Goal: Task Accomplishment & Management: Use online tool/utility

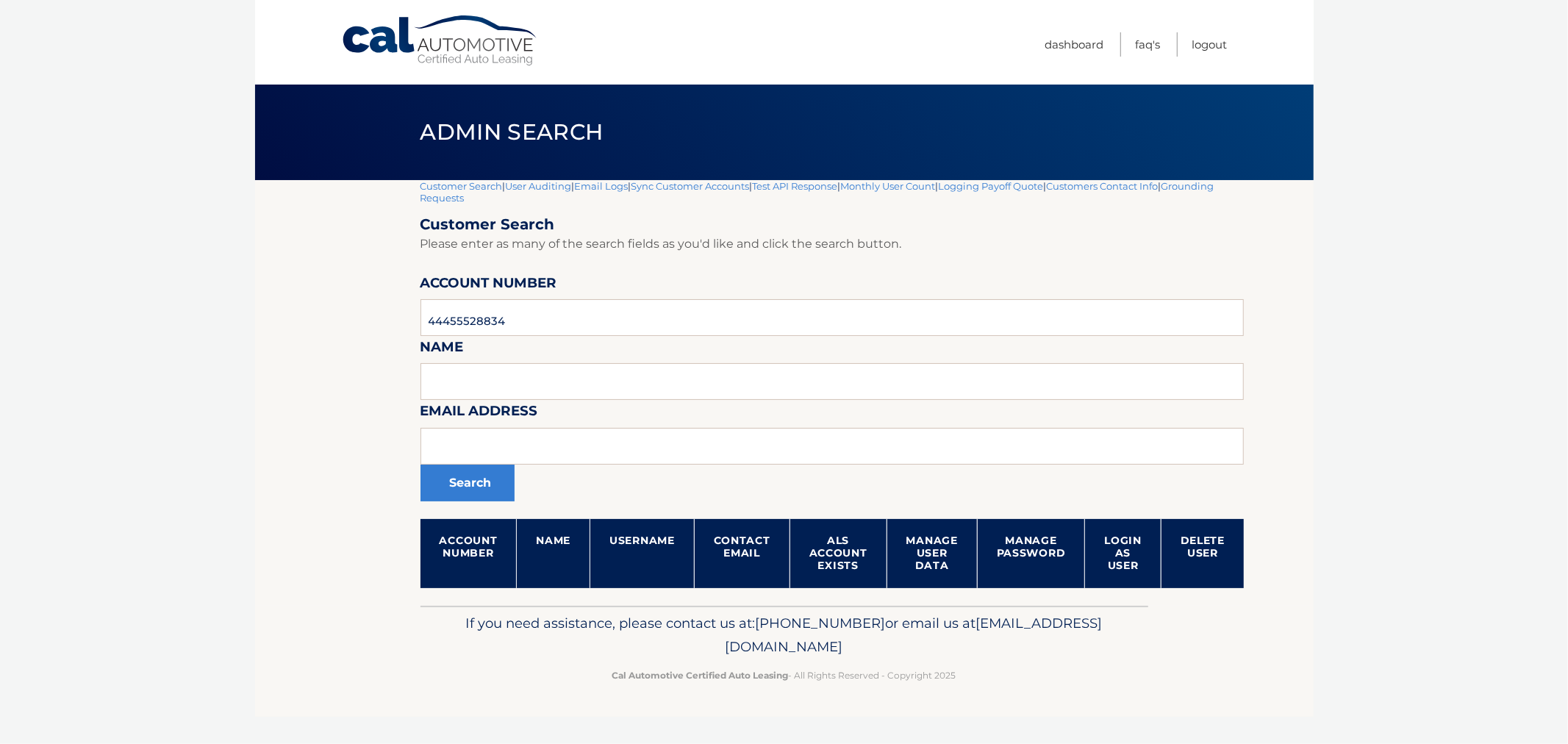
click at [442, 179] on header "Admin Search" at bounding box center [784, 132] width 727 height 96
click at [438, 183] on link "Customer Search" at bounding box center [462, 186] width 82 height 12
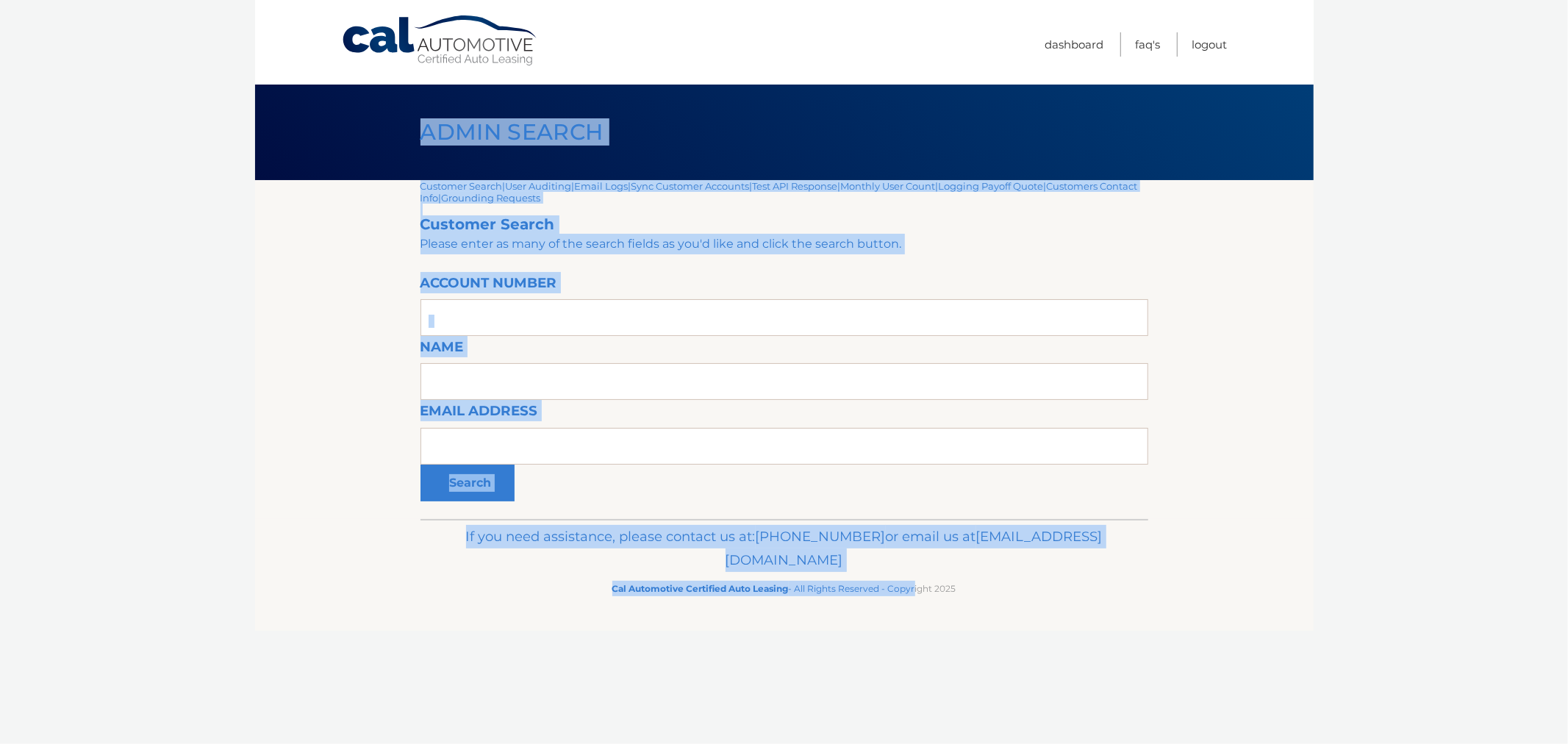
drag, startPoint x: 520, startPoint y: 189, endPoint x: 936, endPoint y: 652, distance: 622.4
click at [934, 652] on div "Cal Automotive Menu Dashboard FAQ's Logout |" at bounding box center [784, 372] width 1058 height 744
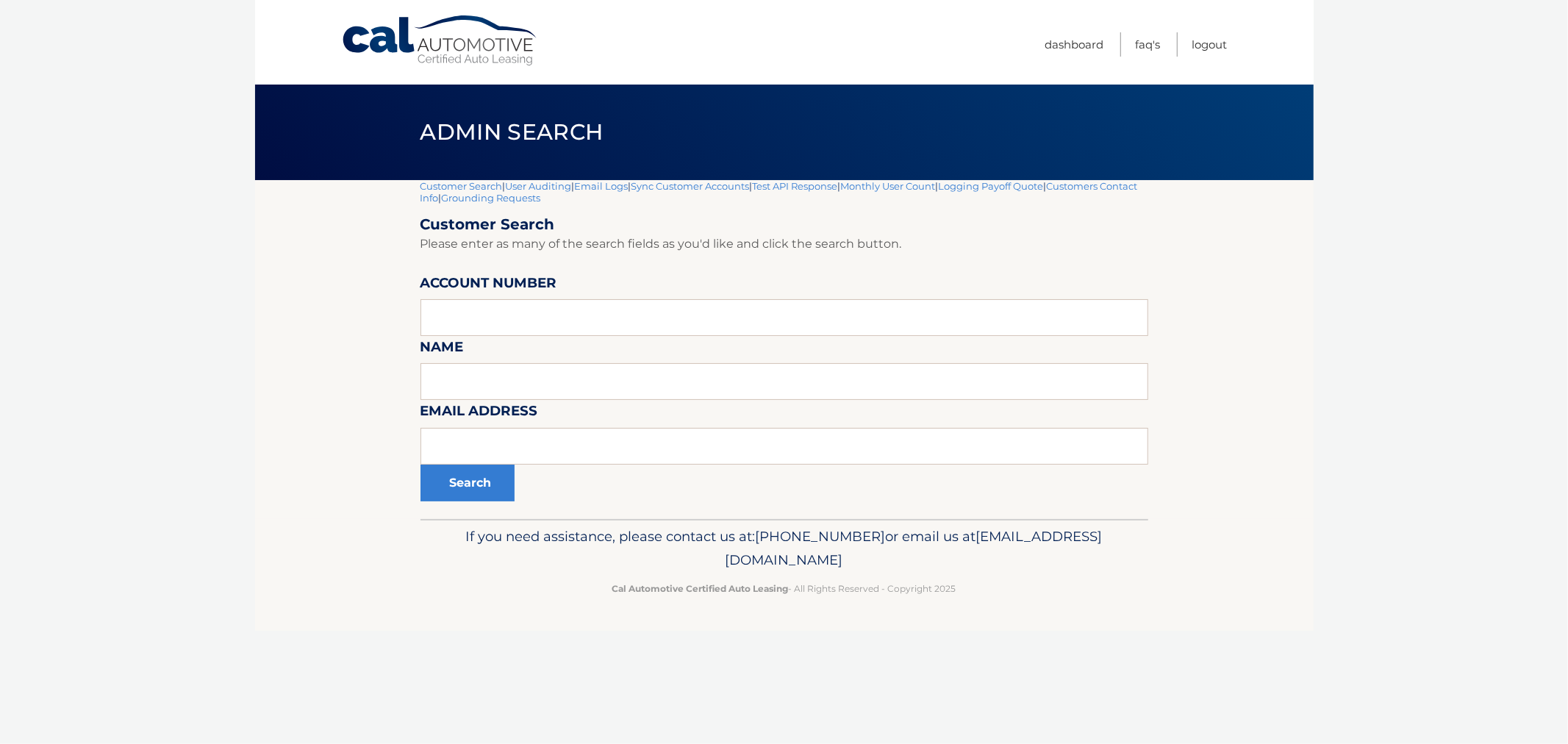
click at [951, 651] on div "Cal Automotive Menu Dashboard FAQ's Logout |" at bounding box center [784, 372] width 1058 height 744
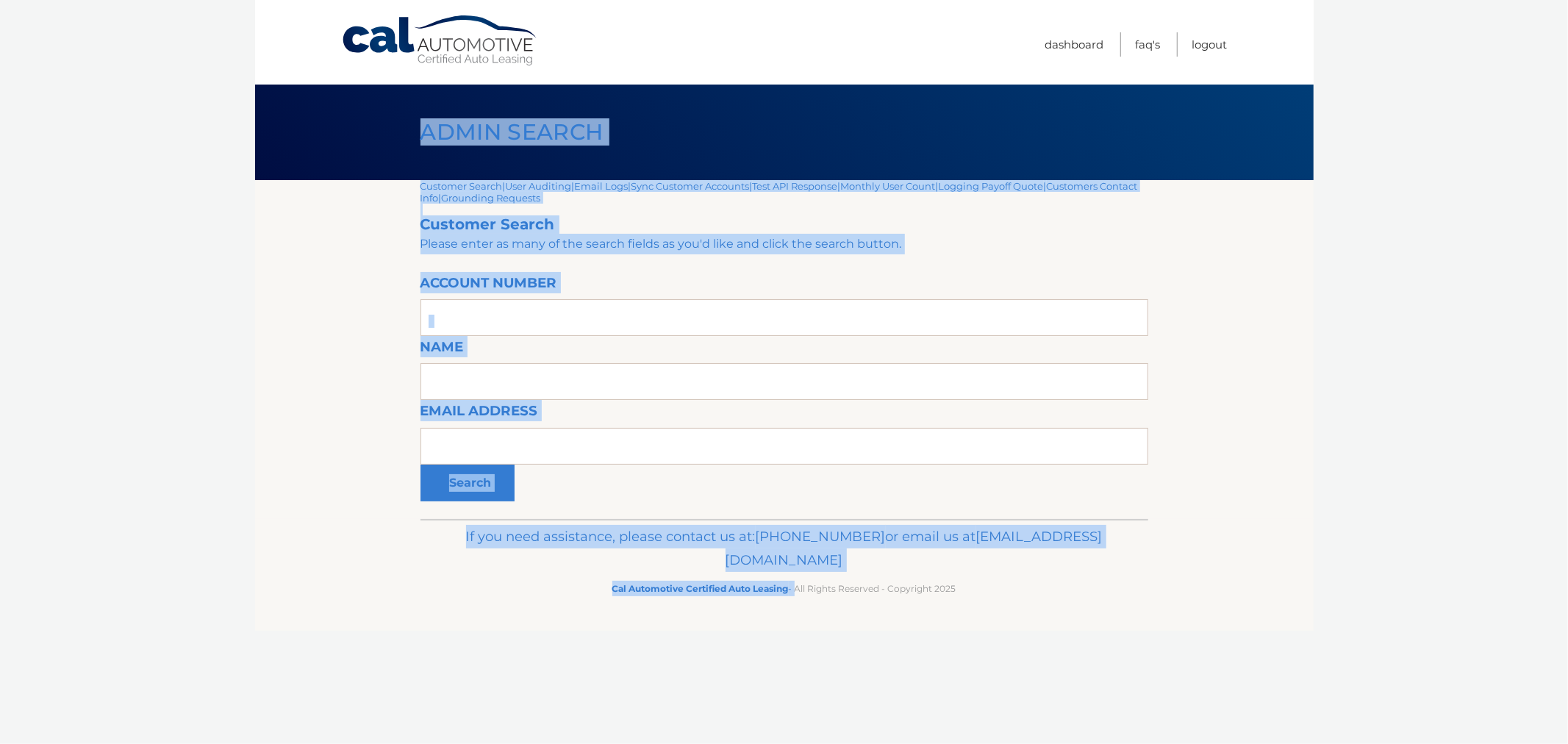
drag, startPoint x: 793, startPoint y: 620, endPoint x: 308, endPoint y: 150, distance: 675.4
click at [309, 156] on div "Cal Automotive Menu Dashboard FAQ's Logout |" at bounding box center [784, 372] width 1058 height 744
click at [307, 144] on div "Admin Search" at bounding box center [784, 132] width 1058 height 96
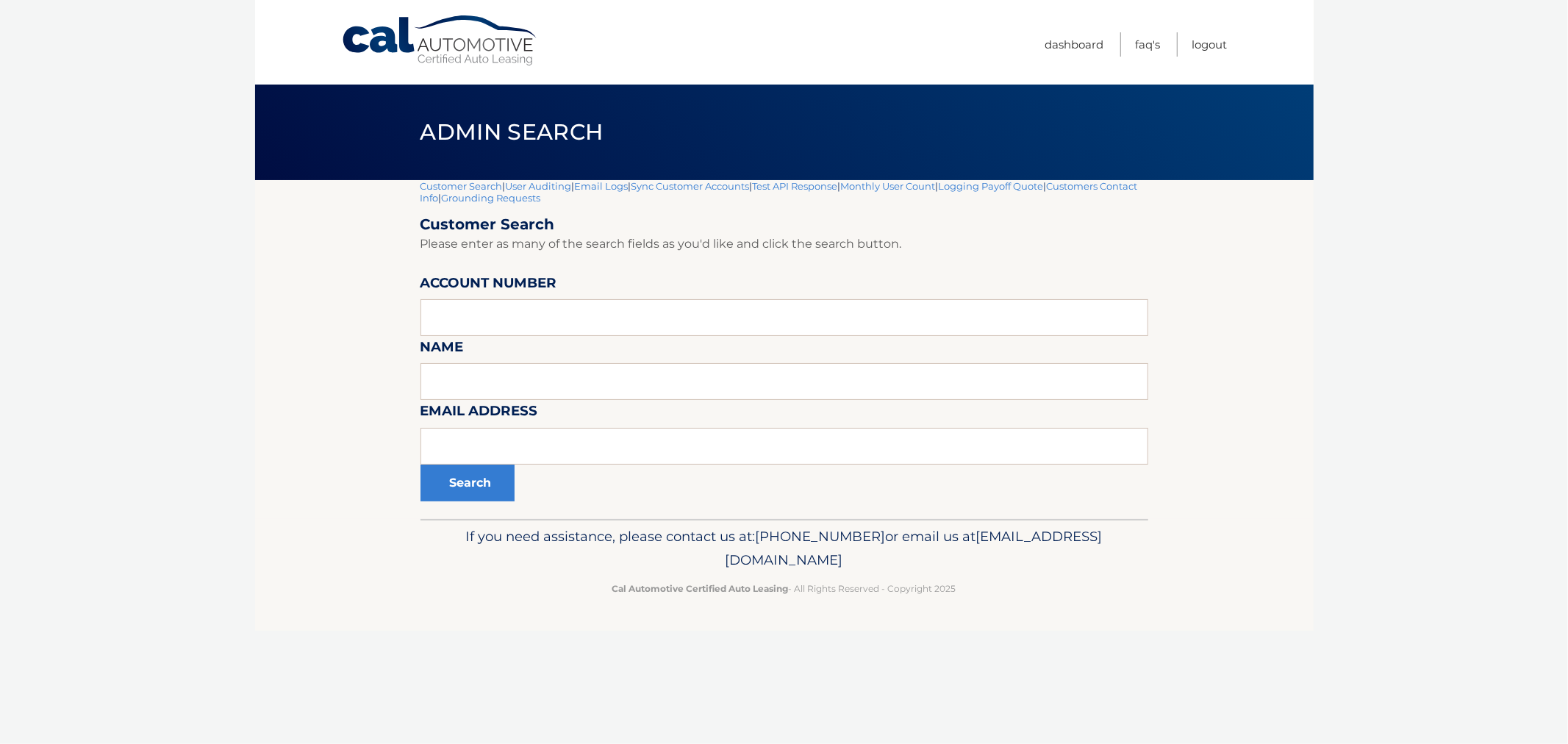
drag, startPoint x: 362, startPoint y: 128, endPoint x: 1064, endPoint y: 629, distance: 862.4
click at [1064, 629] on div "Cal Automotive Menu Dashboard FAQ's Logout |" at bounding box center [784, 372] width 1058 height 744
click at [1064, 629] on footer "If you need assistance, please contact us at: 609-807-3200 or email us at Custo…" at bounding box center [784, 574] width 1058 height 112
click at [510, 324] on input "text" at bounding box center [784, 317] width 727 height 37
paste input "44455802587"
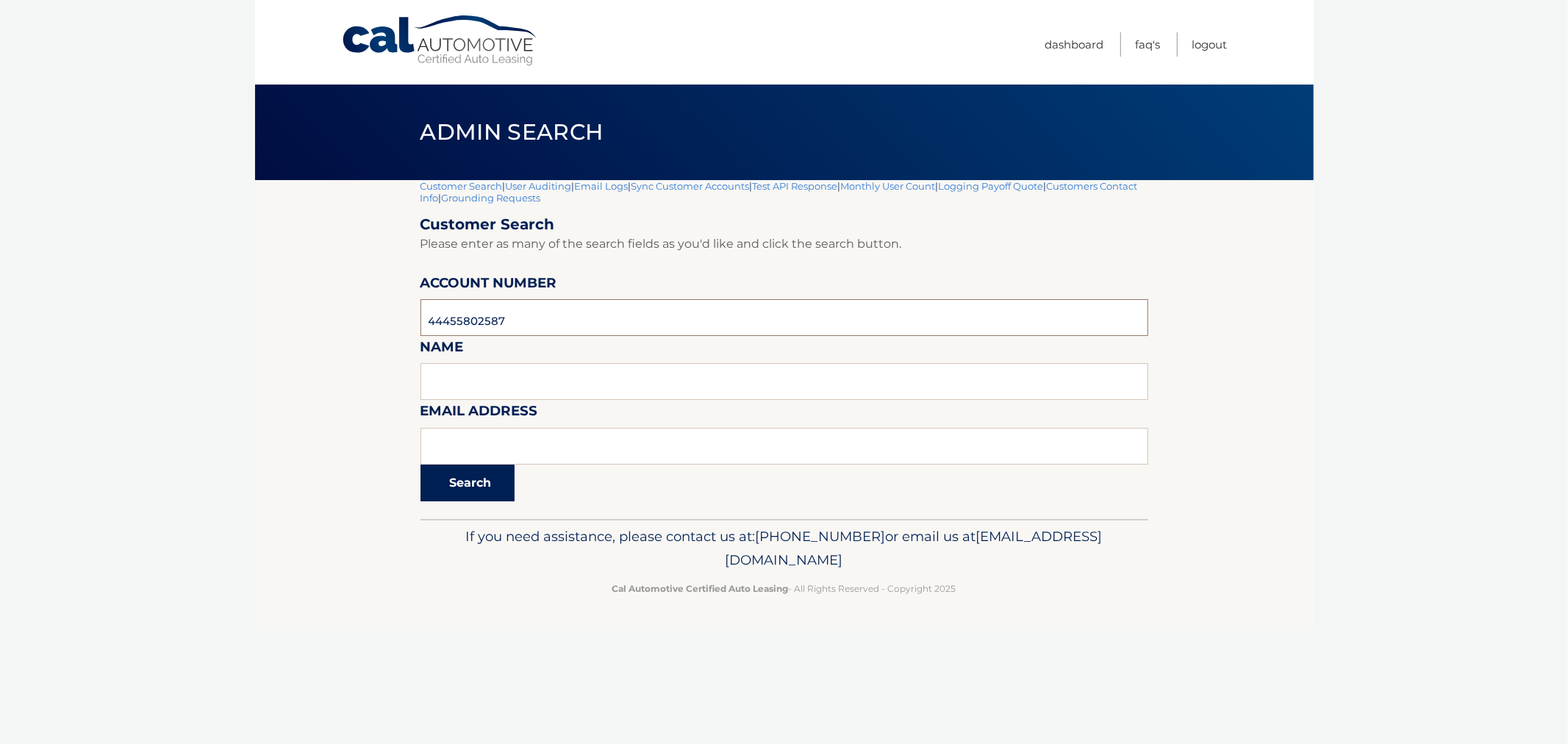
type input "44455802587"
click at [495, 484] on button "Search" at bounding box center [468, 483] width 94 height 37
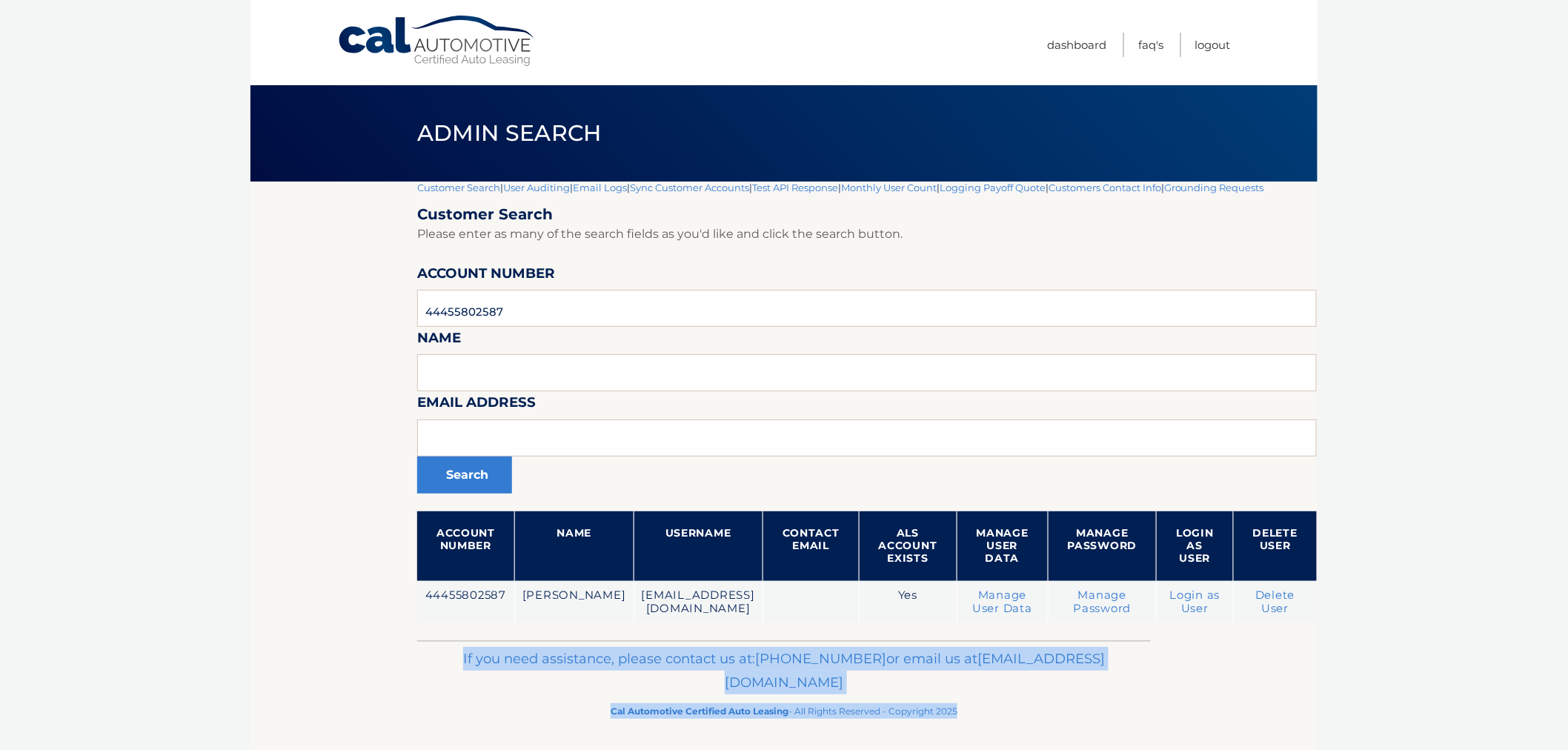
drag, startPoint x: 429, startPoint y: 668, endPoint x: 1016, endPoint y: 724, distance: 589.7
click at [1007, 721] on div "If you need assistance, please contact us at: [PHONE_NUMBER] or email us at [EM…" at bounding box center [784, 682] width 733 height 83
click at [1017, 719] on p "Cal Automotive Certified Auto Leasing - All Rights Reserved - Copyright 2025" at bounding box center [784, 711] width 715 height 16
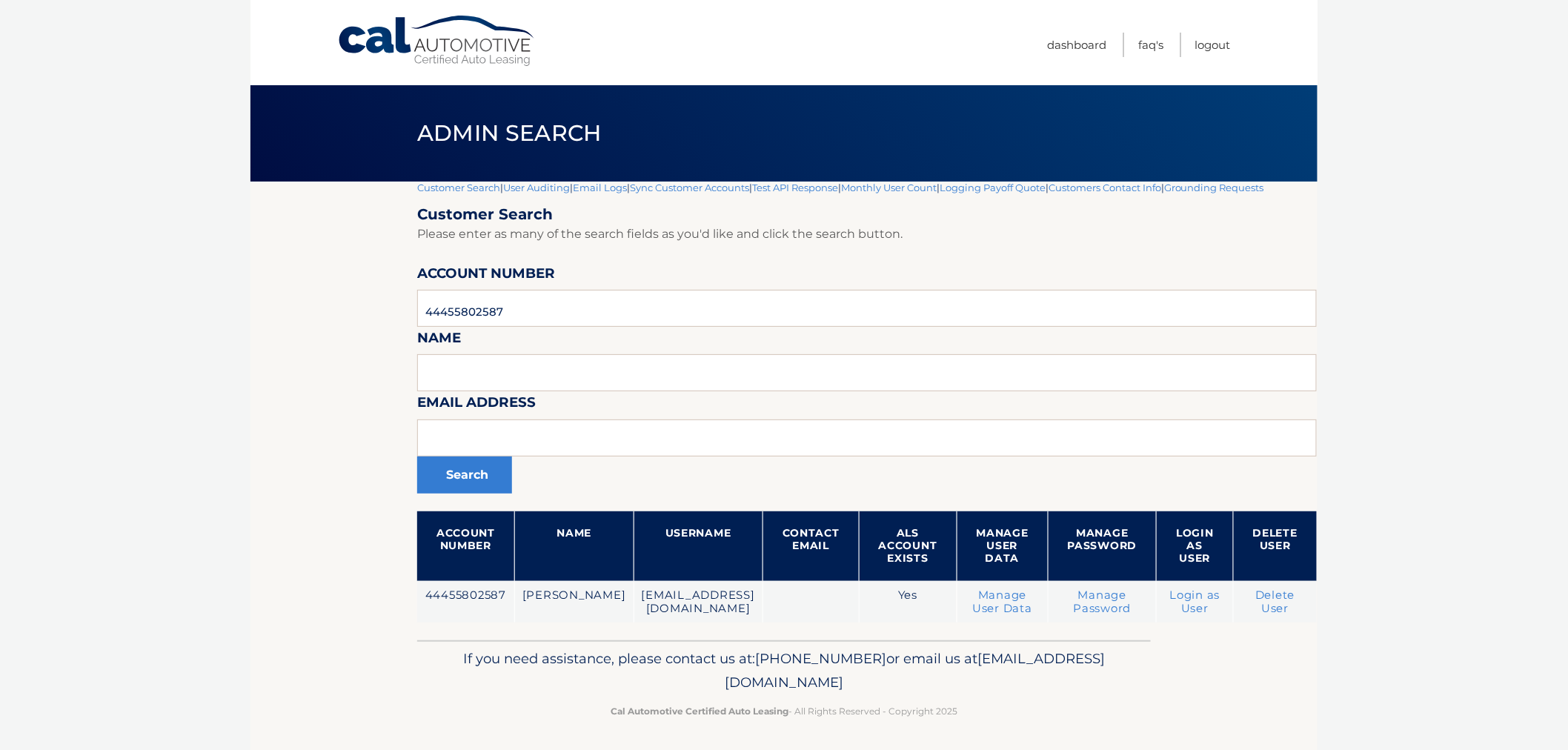
drag, startPoint x: 679, startPoint y: 704, endPoint x: 514, endPoint y: 676, distance: 167.4
click at [520, 679] on div "If you need assistance, please contact us at: 609-807-3200 or email us at Custo…" at bounding box center [784, 682] width 733 height 83
click at [514, 671] on p "If you need assistance, please contact us at: 609-807-3200 or email us at Custo…" at bounding box center [784, 670] width 715 height 48
drag, startPoint x: 514, startPoint y: 657, endPoint x: 1001, endPoint y: 723, distance: 491.5
click at [999, 723] on div "If you need assistance, please contact us at: 609-807-3200 or email us at Custo…" at bounding box center [784, 682] width 733 height 83
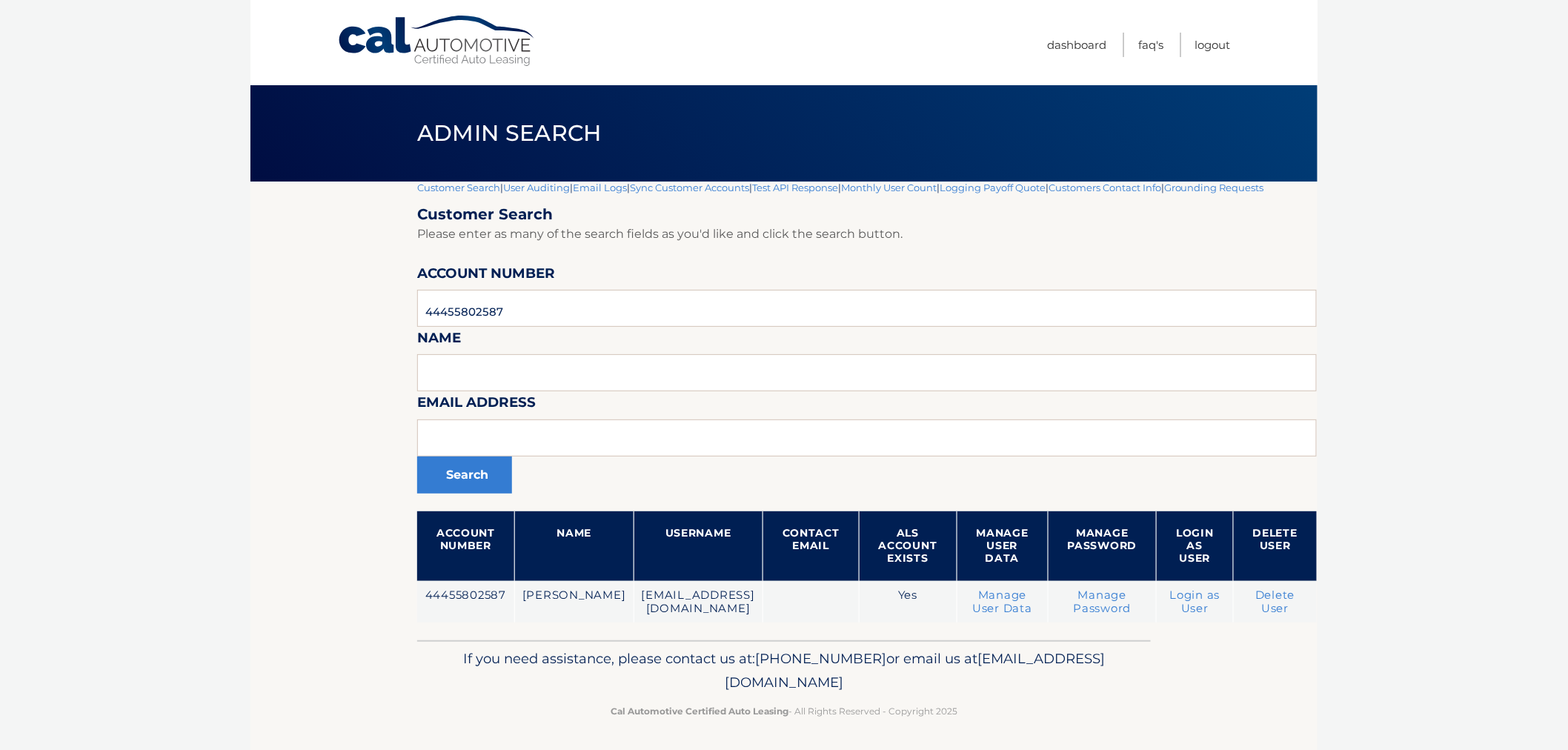
click at [1001, 719] on p "Cal Automotive Certified Auto Leasing - All Rights Reserved - Copyright 2025" at bounding box center [784, 711] width 715 height 16
drag, startPoint x: 935, startPoint y: 722, endPoint x: 462, endPoint y: 665, distance: 476.4
click at [463, 669] on div "If you need assistance, please contact us at: 609-807-3200 or email us at Custo…" at bounding box center [784, 682] width 733 height 83
click at [476, 658] on p "If you need assistance, please contact us at: 609-807-3200 or email us at Custo…" at bounding box center [784, 670] width 715 height 48
drag, startPoint x: 513, startPoint y: 670, endPoint x: 1054, endPoint y: 736, distance: 545.0
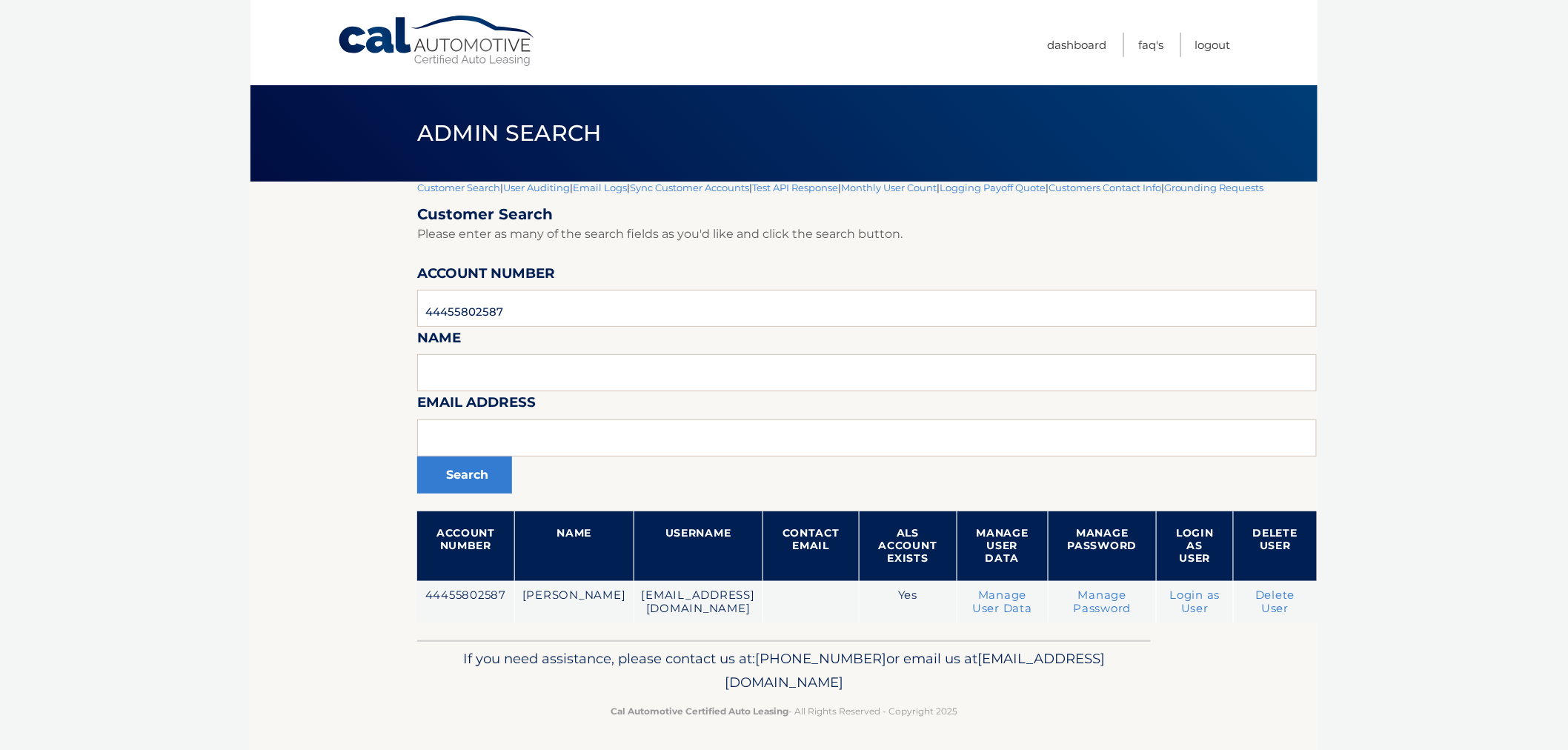
click at [1054, 736] on footer "If you need assistance, please contact us at: 609-807-3200 or email us at Custo…" at bounding box center [784, 696] width 1067 height 112
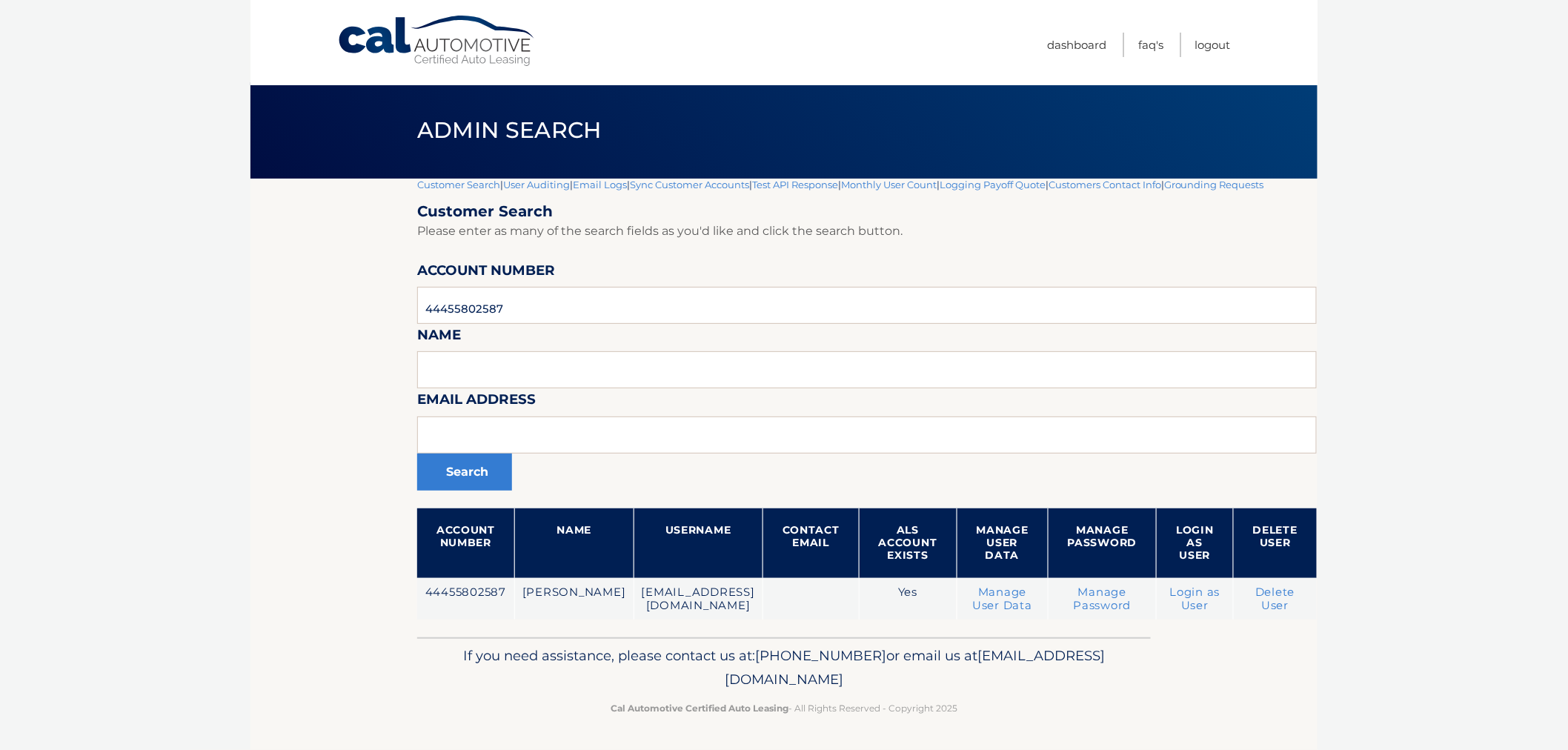
click at [1009, 718] on div "If you need assistance, please contact us at: 609-807-3200 or email us at Custo…" at bounding box center [784, 679] width 733 height 83
click at [990, 715] on p "Cal Automotive Certified Auto Leasing - All Rights Reserved - Copyright 2025" at bounding box center [784, 708] width 715 height 16
drag, startPoint x: 987, startPoint y: 712, endPoint x: 454, endPoint y: 647, distance: 536.9
click at [454, 647] on div "If you need assistance, please contact us at: 609-807-3200 or email us at Custo…" at bounding box center [784, 679] width 733 height 83
click at [466, 641] on div "If you need assistance, please contact us at: 609-807-3200 or email us at Custo…" at bounding box center [784, 679] width 733 height 83
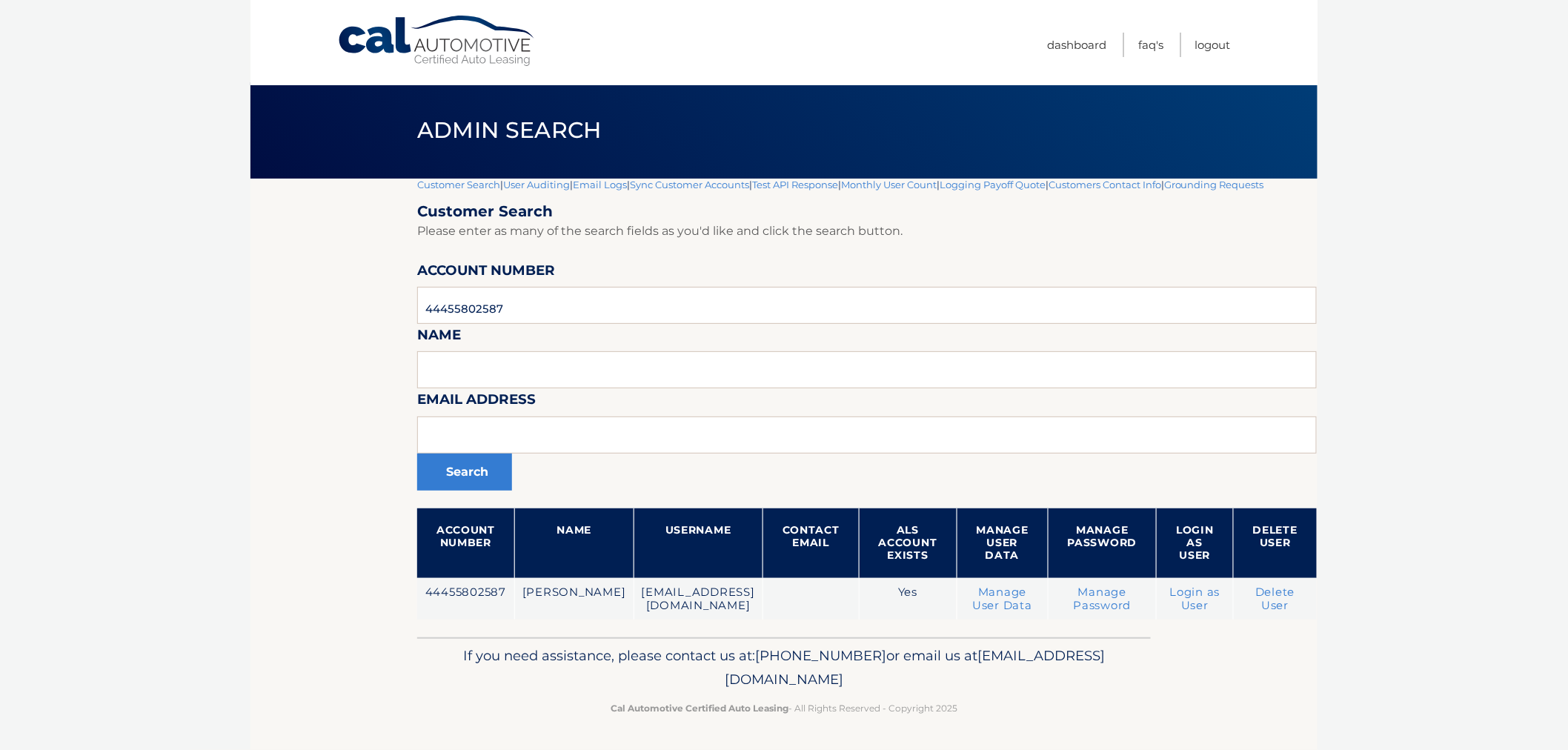
click at [1031, 679] on p "If you need assistance, please contact us at: 609-807-3200 or email us at Custo…" at bounding box center [784, 667] width 715 height 48
click at [1019, 710] on p "Cal Automotive Certified Auto Leasing - All Rights Reserved - Copyright 2025" at bounding box center [784, 708] width 715 height 16
click at [999, 721] on footer "If you need assistance, please contact us at: 609-807-3200 or email us at Custo…" at bounding box center [784, 693] width 1067 height 112
click at [998, 721] on footer "If you need assistance, please contact us at: 609-807-3200 or email us at Custo…" at bounding box center [784, 693] width 1067 height 112
click at [983, 723] on footer "If you need assistance, please contact us at: 609-807-3200 or email us at Custo…" at bounding box center [784, 693] width 1067 height 112
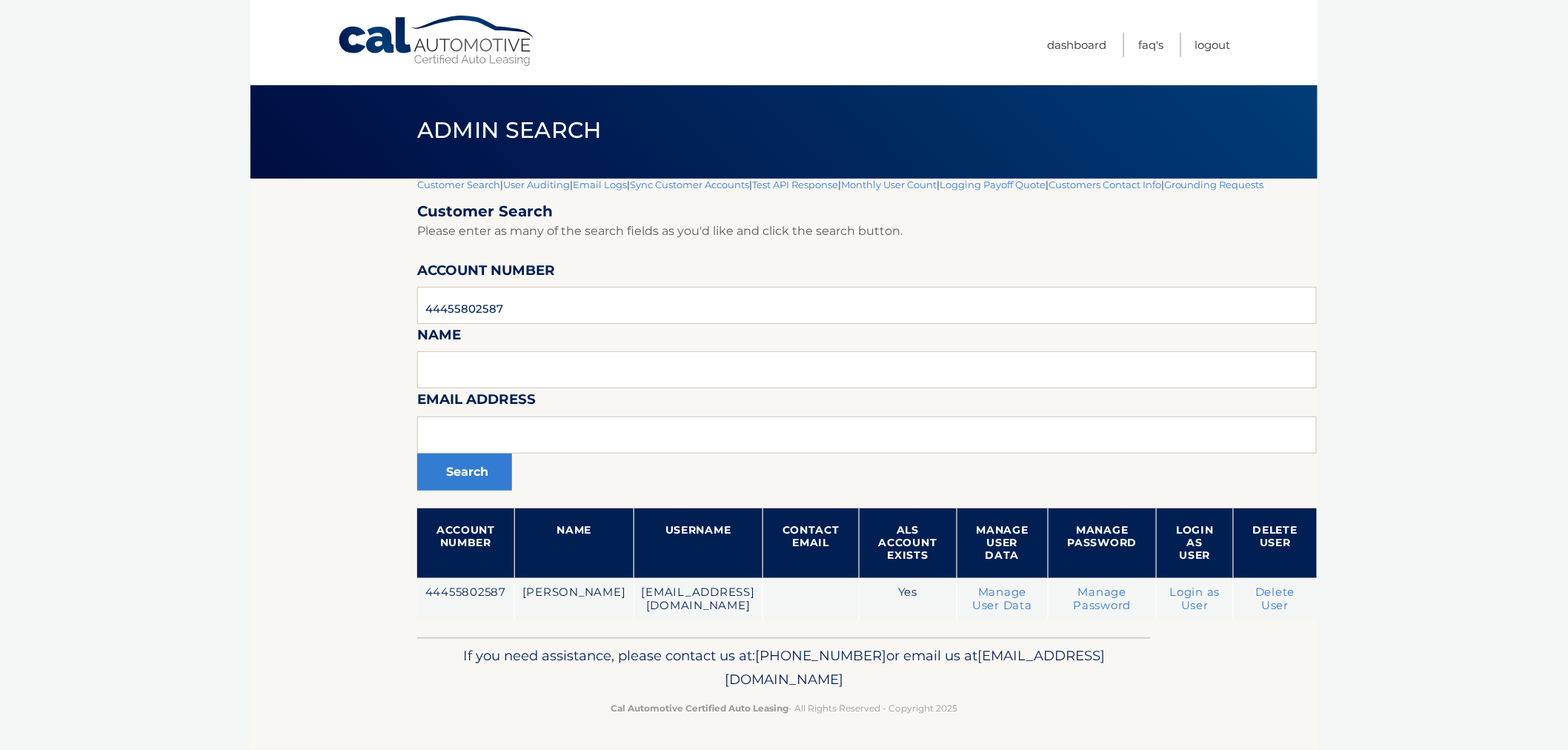
click at [982, 721] on footer "If you need assistance, please contact us at: 609-807-3200 or email us at Custo…" at bounding box center [784, 693] width 1067 height 112
click at [983, 712] on p "Cal Automotive Certified Auto Leasing - All Rights Reserved - Copyright 2025" at bounding box center [784, 708] width 715 height 16
drag, startPoint x: 995, startPoint y: 714, endPoint x: 530, endPoint y: 655, distance: 468.7
click at [530, 657] on div "If you need assistance, please contact us at: 609-807-3200 or email us at Custo…" at bounding box center [784, 679] width 733 height 83
click at [529, 654] on p "If you need assistance, please contact us at: 609-807-3200 or email us at Custo…" at bounding box center [784, 667] width 715 height 48
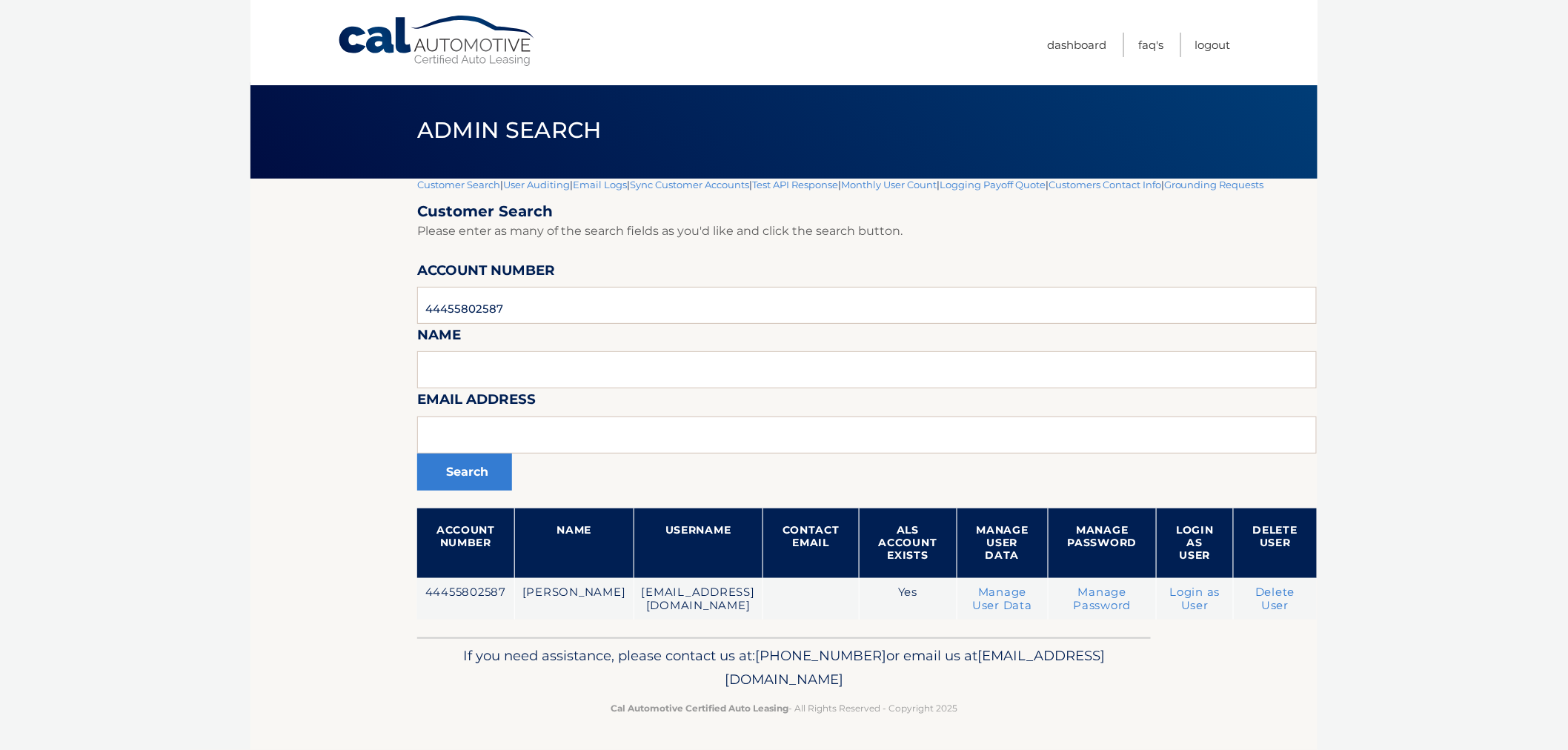
drag, startPoint x: 533, startPoint y: 648, endPoint x: 1065, endPoint y: 704, distance: 534.9
click at [1065, 704] on div "If you need assistance, please contact us at: 609-807-3200 or email us at Custo…" at bounding box center [784, 679] width 733 height 83
click at [1065, 704] on p "Cal Automotive Certified Auto Leasing - All Rights Reserved - Copyright 2025" at bounding box center [784, 708] width 715 height 16
click at [263, 468] on section "Customer Search | User Auditing | Email Logs | Sync Customer Accounts | Test AP…" at bounding box center [784, 408] width 1067 height 459
click at [393, 151] on div "Admin Search" at bounding box center [784, 131] width 1067 height 97
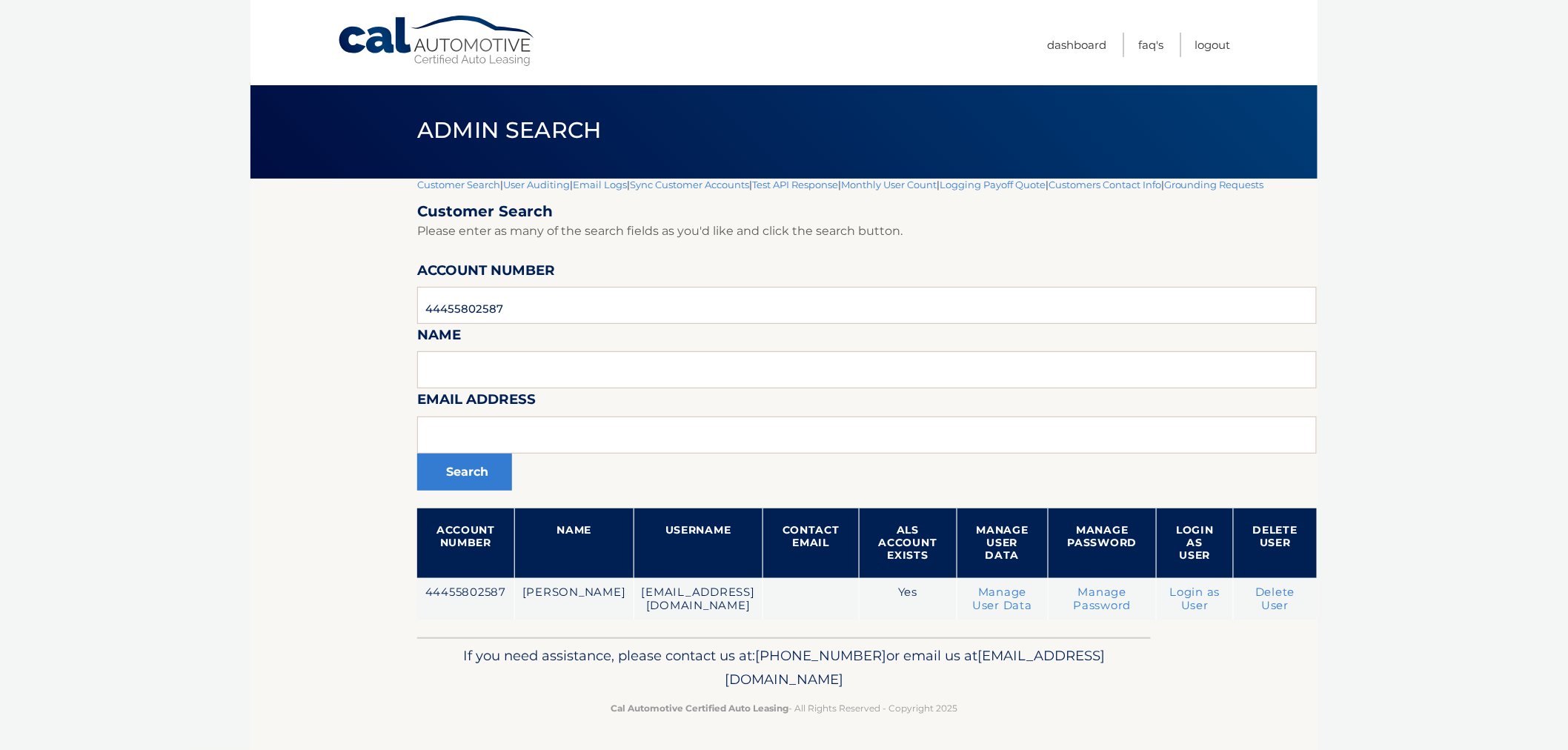
drag, startPoint x: 603, startPoint y: 171, endPoint x: 1090, endPoint y: 679, distance: 703.7
click at [1106, 669] on div "Cal Automotive Menu Dashboard FAQ's Logout |" at bounding box center [784, 372] width 1067 height 750
drag, startPoint x: 1062, startPoint y: 698, endPoint x: 1026, endPoint y: 716, distance: 40.2
click at [1061, 698] on div "If you need assistance, please contact us at: 609-807-3200 or email us at Custo…" at bounding box center [784, 679] width 733 height 83
drag, startPoint x: 1024, startPoint y: 717, endPoint x: 386, endPoint y: 109, distance: 881.3
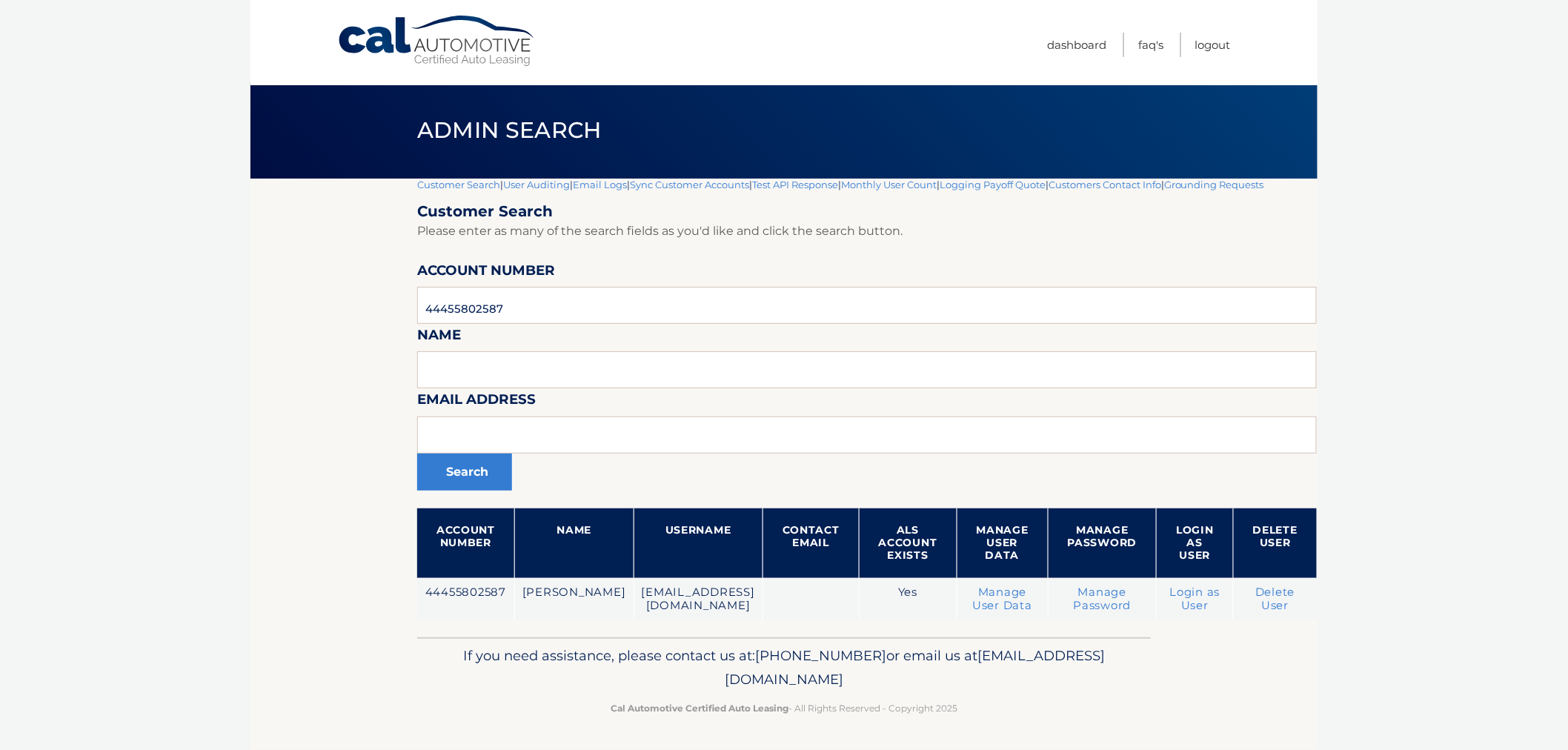
click at [387, 112] on div "Cal Automotive Menu Dashboard FAQ's Logout |" at bounding box center [784, 372] width 1067 height 750
click at [386, 106] on div "Admin Search" at bounding box center [784, 131] width 1067 height 97
drag, startPoint x: 402, startPoint y: 113, endPoint x: 1091, endPoint y: 739, distance: 930.9
click at [1099, 747] on html "Cal Automotive Menu Dashboard FAQ's Logout" at bounding box center [784, 372] width 1568 height 750
click at [1041, 702] on p "Cal Automotive Certified Auto Leasing - All Rights Reserved - Copyright 2025" at bounding box center [784, 708] width 715 height 16
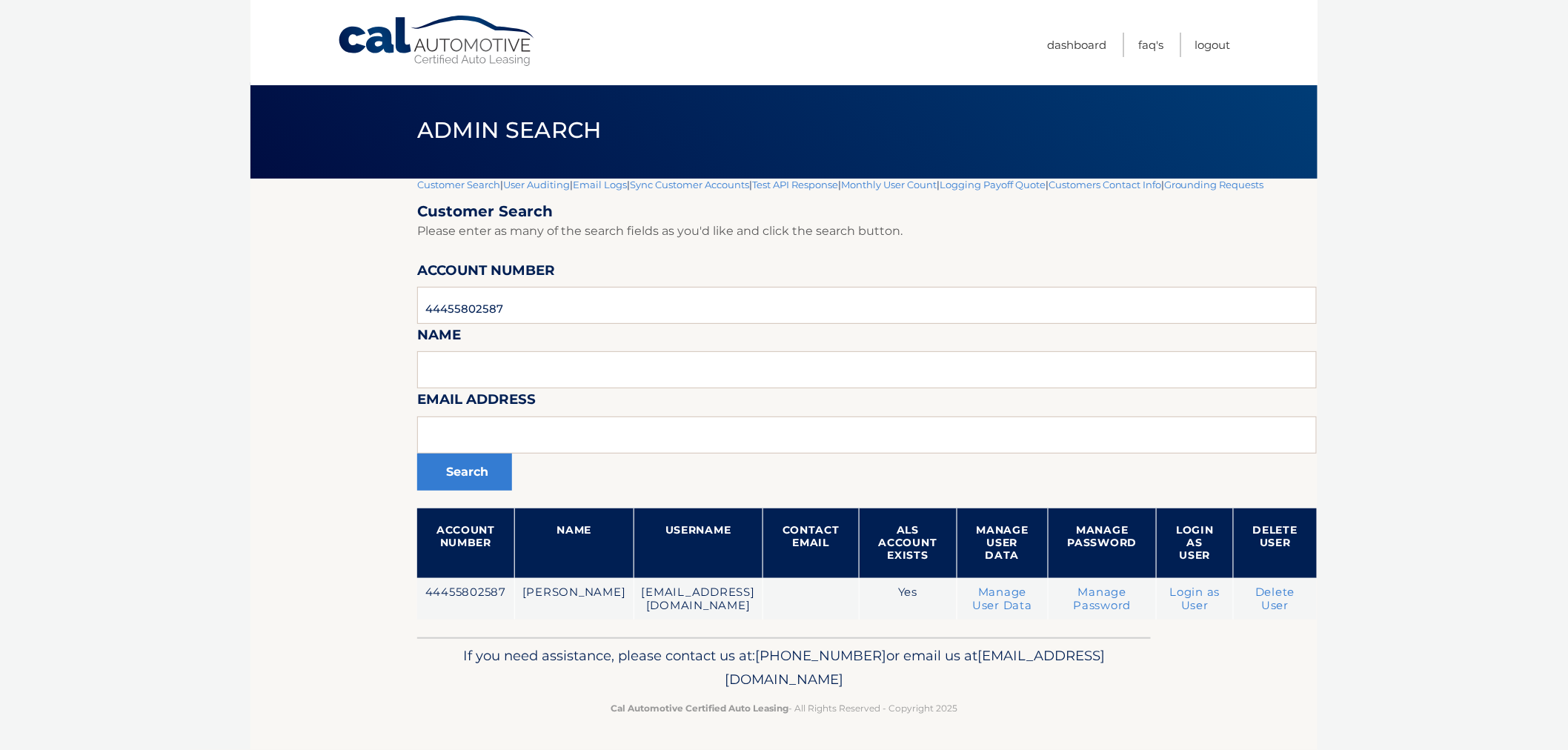
click at [1031, 712] on p "Cal Automotive Certified Auto Leasing - All Rights Reserved - Copyright 2025" at bounding box center [784, 708] width 715 height 16
drag, startPoint x: 1028, startPoint y: 704, endPoint x: 470, endPoint y: 663, distance: 559.5
click at [470, 663] on div "If you need assistance, please contact us at: 609-807-3200 or email us at Custo…" at bounding box center [784, 679] width 733 height 83
drag, startPoint x: 467, startPoint y: 656, endPoint x: 398, endPoint y: 606, distance: 85.2
click at [466, 654] on p "If you need assistance, please contact us at: 609-807-3200 or email us at Custo…" at bounding box center [784, 667] width 715 height 48
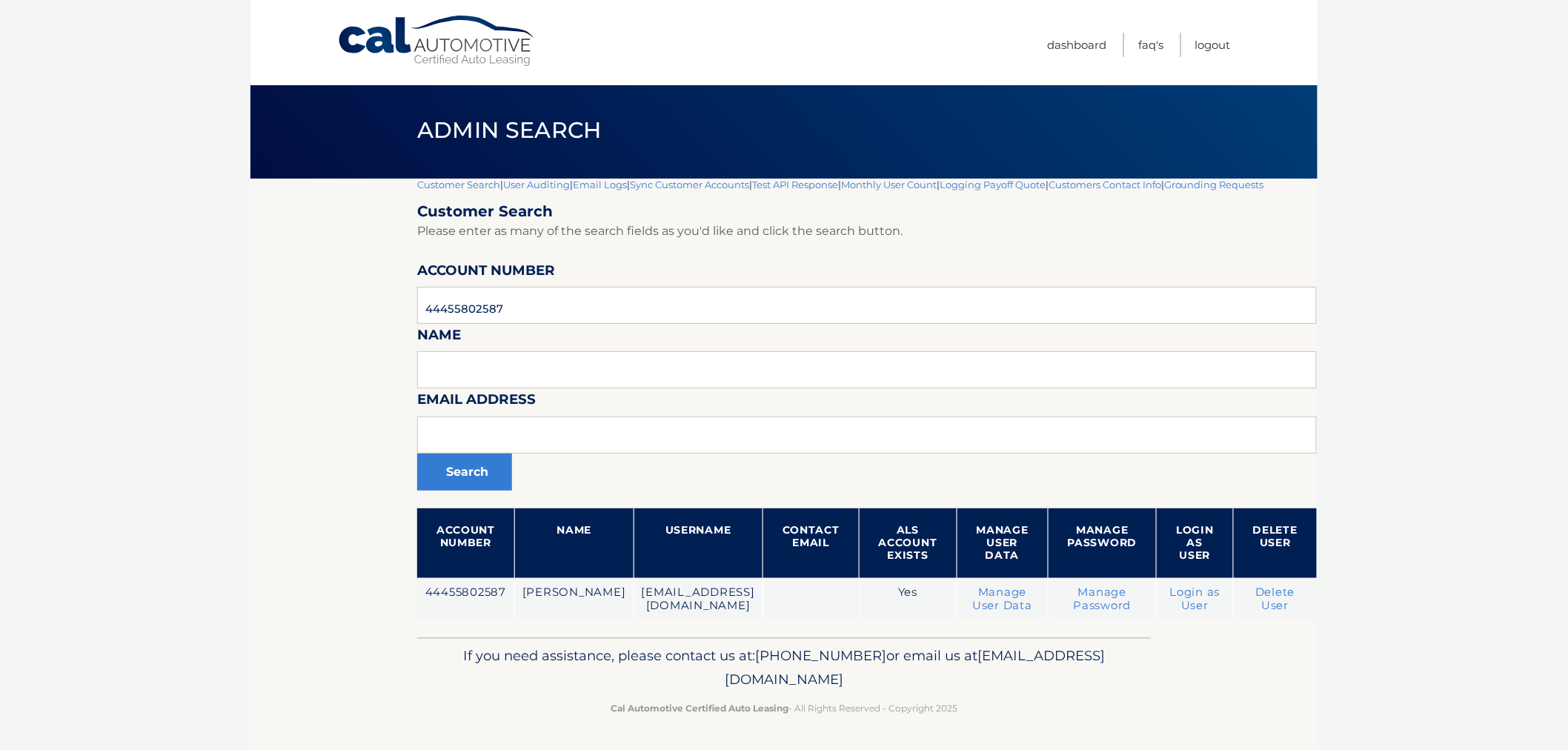
drag, startPoint x: 426, startPoint y: 601, endPoint x: 1100, endPoint y: 738, distance: 687.8
click at [1100, 738] on div "Cal Automotive Menu Dashboard FAQ's Logout |" at bounding box center [784, 372] width 1067 height 750
click at [1100, 737] on footer "If you need assistance, please contact us at: 609-807-3200 or email us at Custo…" at bounding box center [784, 693] width 1067 height 112
click at [1096, 724] on footer "If you need assistance, please contact us at: 609-807-3200 or email us at Custo…" at bounding box center [784, 693] width 1067 height 112
drag, startPoint x: 1085, startPoint y: 718, endPoint x: 381, endPoint y: 92, distance: 942.1
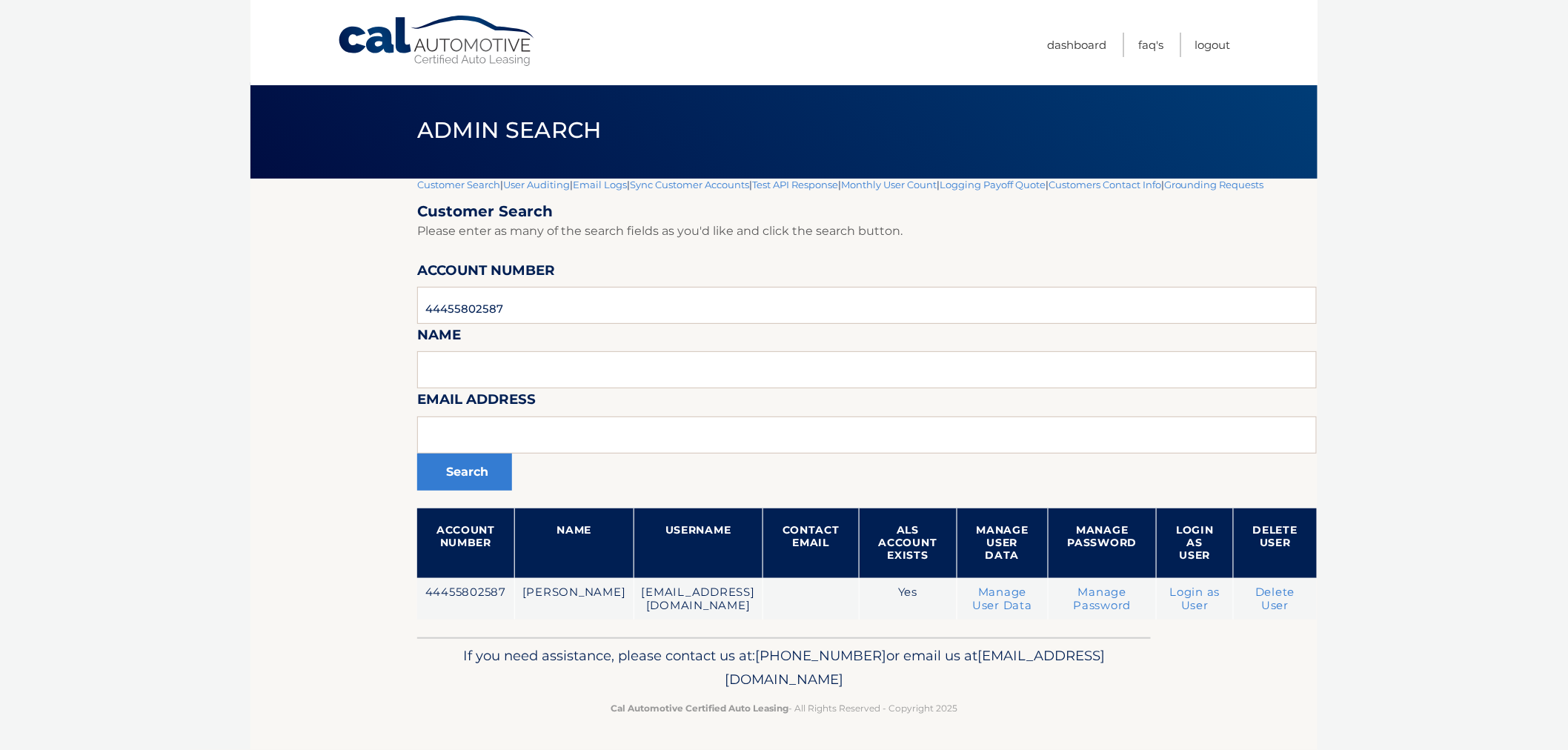
click at [381, 92] on div "Cal Automotive Menu Dashboard FAQ's Logout |" at bounding box center [784, 372] width 1067 height 750
click at [374, 127] on div "Admin Search" at bounding box center [784, 131] width 1067 height 97
drag, startPoint x: 801, startPoint y: 699, endPoint x: 337, endPoint y: 254, distance: 642.9
click at [343, 275] on div "Cal Automotive Menu Dashboard FAQ's Logout |" at bounding box center [784, 372] width 1067 height 750
click at [338, 232] on section "Customer Search | User Auditing | Email Logs | Sync Customer Accounts | Test AP…" at bounding box center [784, 408] width 1067 height 459
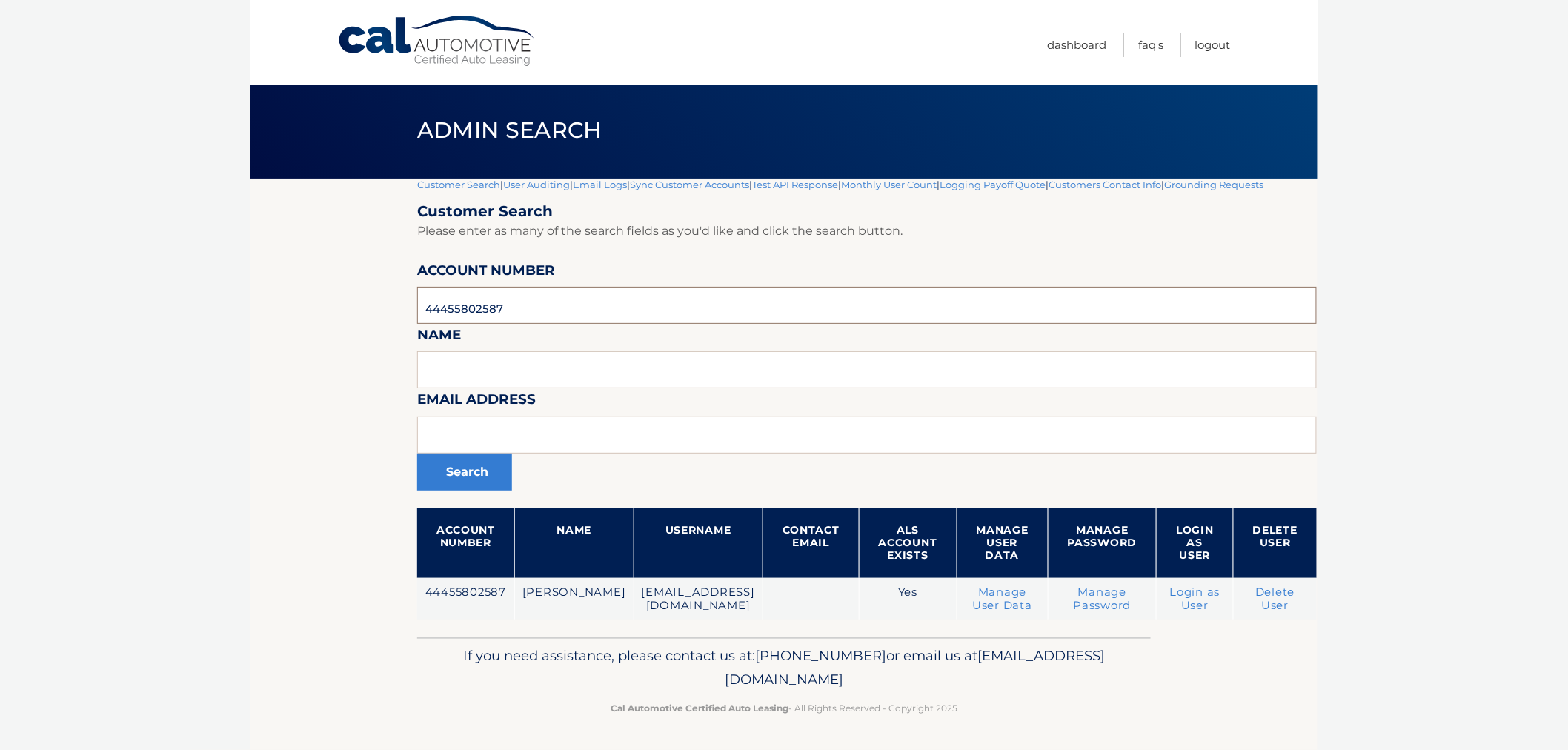
drag, startPoint x: 534, startPoint y: 301, endPoint x: 324, endPoint y: 308, distance: 210.1
click at [324, 308] on section "Customer Search | User Auditing | Email Logs | Sync Customer Accounts | Test AP…" at bounding box center [784, 408] width 1067 height 459
drag, startPoint x: 136, startPoint y: 687, endPoint x: 155, endPoint y: 710, distance: 29.8
click at [136, 687] on body "Cal Automotive Menu Dashboard FAQ's Logout |" at bounding box center [784, 372] width 1568 height 750
drag, startPoint x: 346, startPoint y: 341, endPoint x: 424, endPoint y: 306, distance: 85.5
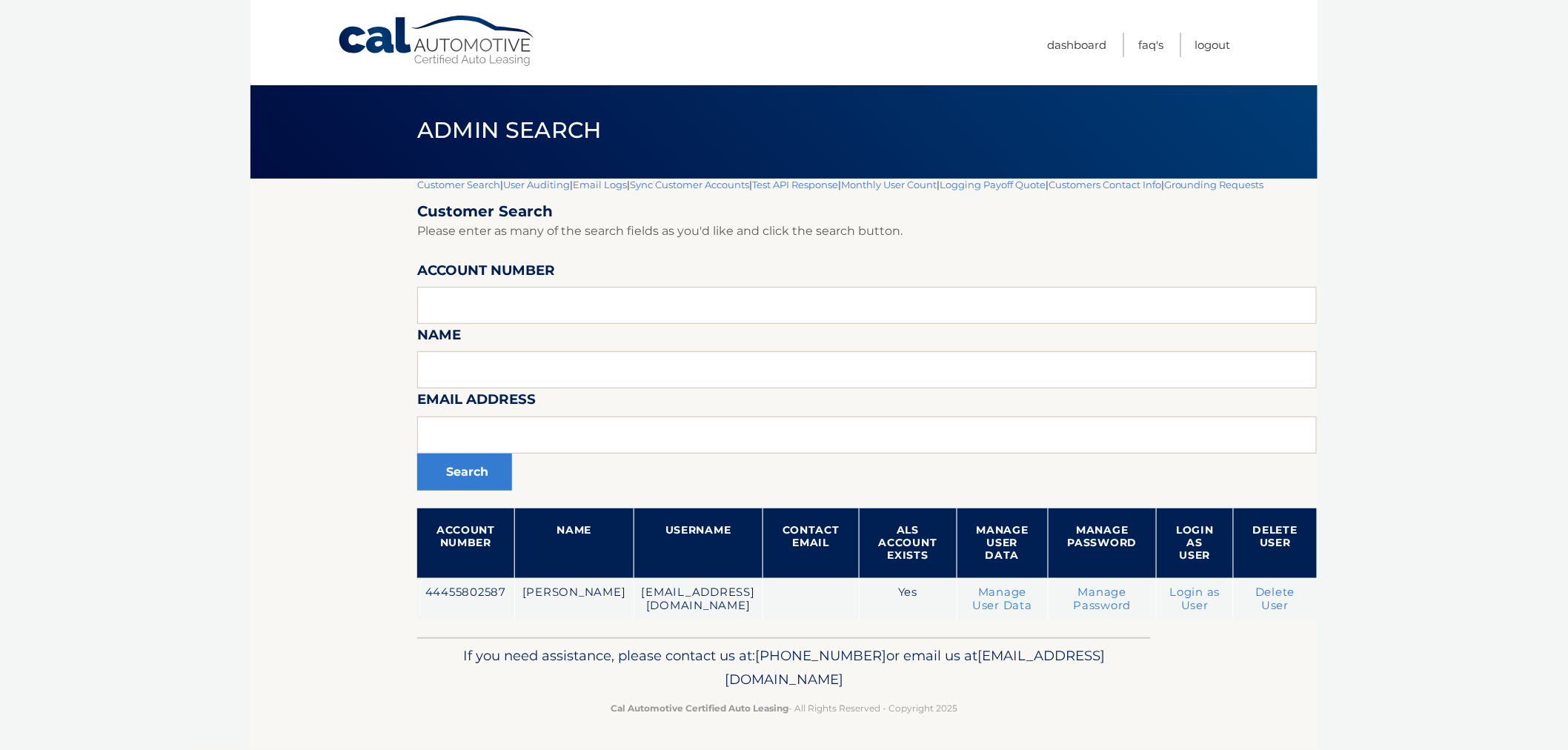
click at [349, 337] on section "Customer Search | User Auditing | Email Logs | Sync Customer Accounts | Test AP…" at bounding box center [784, 408] width 1067 height 459
drag, startPoint x: 424, startPoint y: 306, endPoint x: 442, endPoint y: 306, distance: 18.0
click at [426, 306] on input "text" at bounding box center [867, 305] width 899 height 37
paste input "44455535551"
type input "44455535551"
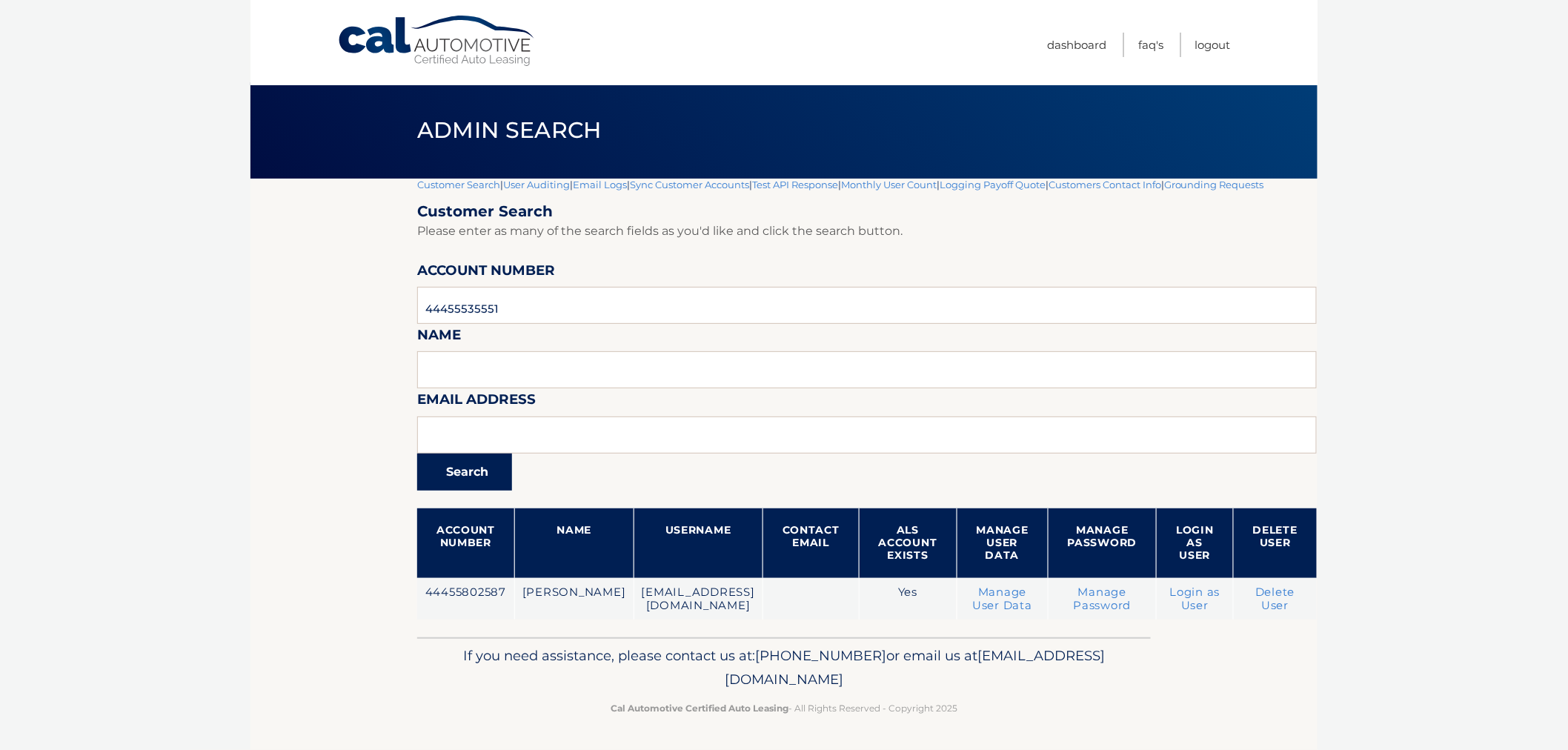
click at [440, 484] on button "Search" at bounding box center [465, 472] width 95 height 37
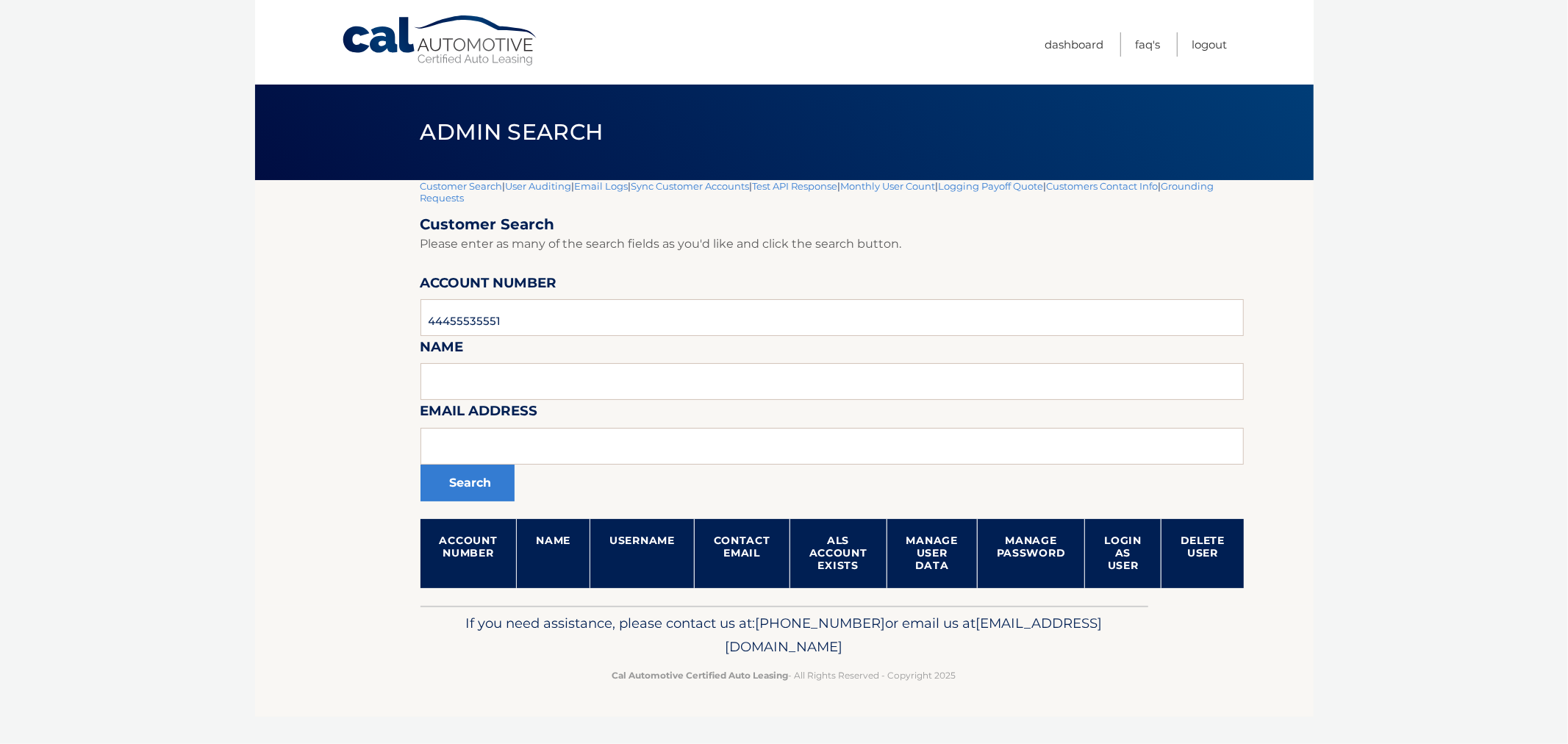
click at [184, 154] on body "Cal Automotive Menu Dashboard FAQ's Logout |" at bounding box center [784, 372] width 1568 height 744
drag, startPoint x: 525, startPoint y: 320, endPoint x: 350, endPoint y: 323, distance: 175.0
click at [350, 323] on section "Customer Search | User Auditing | Email Logs | Sync Customer Accounts | Test AP…" at bounding box center [784, 393] width 1058 height 426
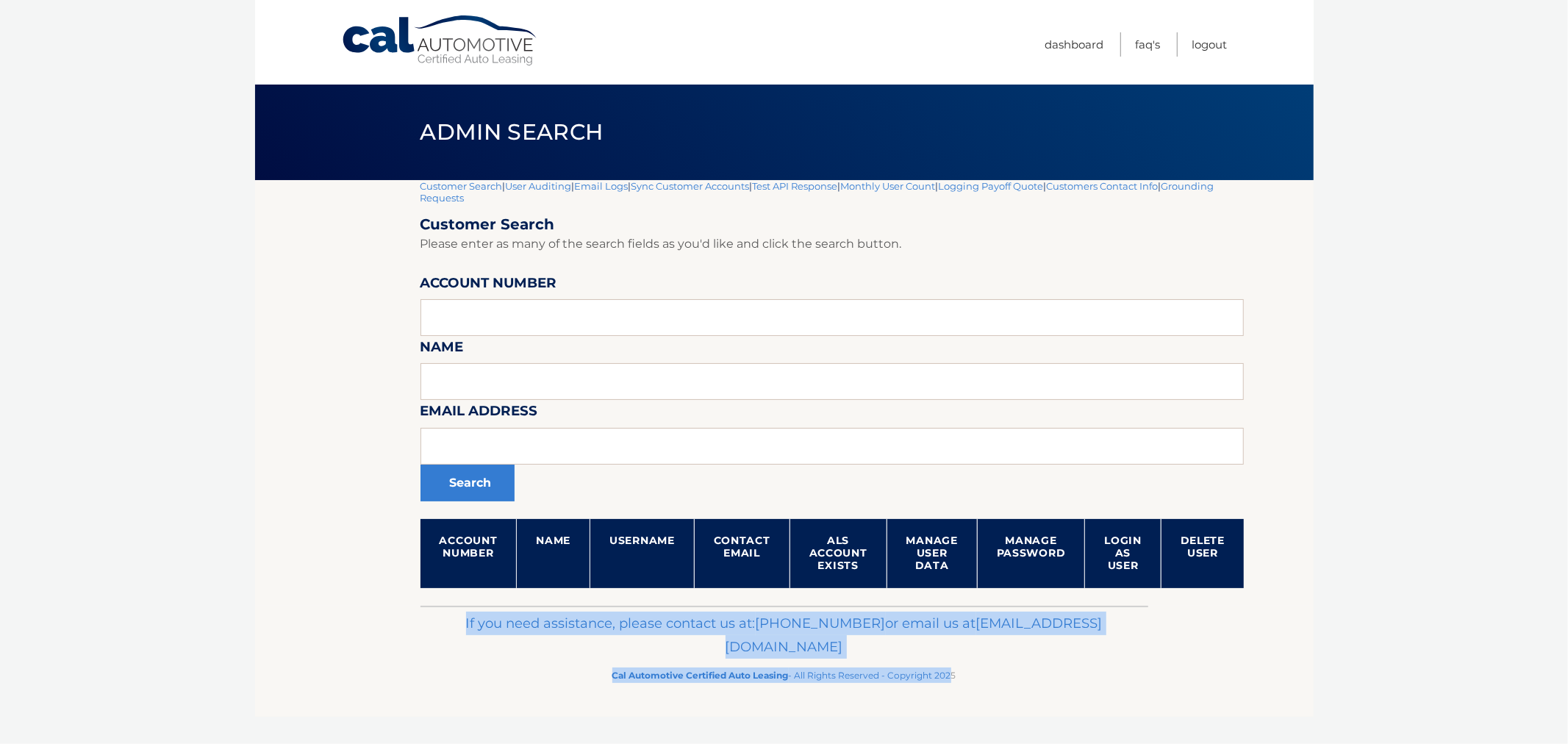
drag, startPoint x: 948, startPoint y: 677, endPoint x: 472, endPoint y: 628, distance: 478.5
click at [472, 628] on div "If you need assistance, please contact us at: 609-807-3200 or email us at Custo…" at bounding box center [784, 647] width 727 height 82
click at [513, 608] on div "If you need assistance, please contact us at: 609-807-3200 or email us at Custo…" at bounding box center [784, 647] width 727 height 82
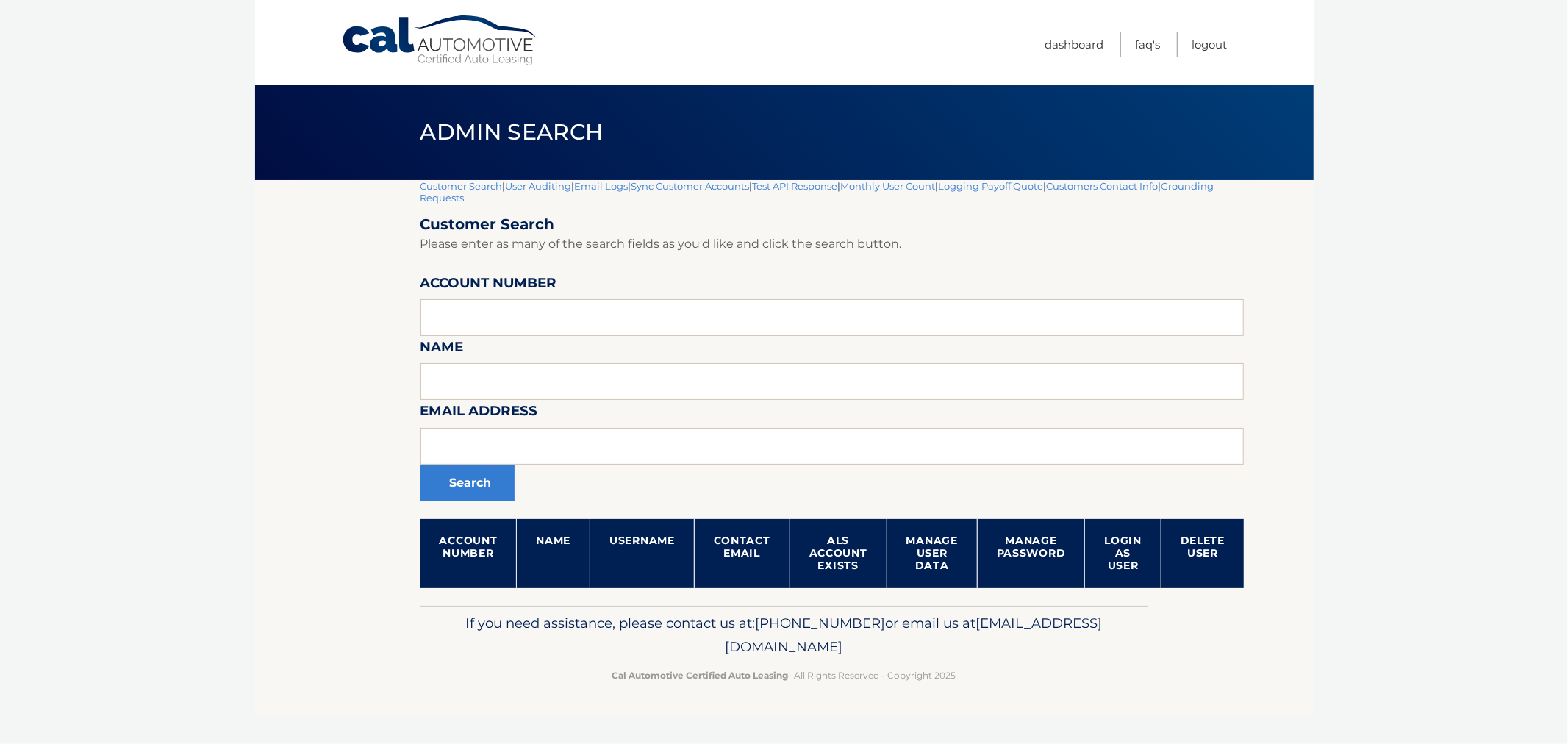
click at [385, 251] on section "Customer Search | User Auditing | Email Logs | Sync Customer Accounts | Test AP…" at bounding box center [784, 393] width 1058 height 426
drag, startPoint x: 473, startPoint y: 163, endPoint x: 1071, endPoint y: 775, distance: 855.7
click at [1071, 743] on html "Cal Automotive Menu Dashboard FAQ's Logout" at bounding box center [784, 372] width 1568 height 744
click at [1067, 743] on div "Cal Automotive Menu Dashboard FAQ's Logout |" at bounding box center [784, 372] width 1058 height 744
click at [1003, 686] on footer "If you need assistance, please contact us at: 609-807-3200 or email us at Custo…" at bounding box center [784, 661] width 1058 height 112
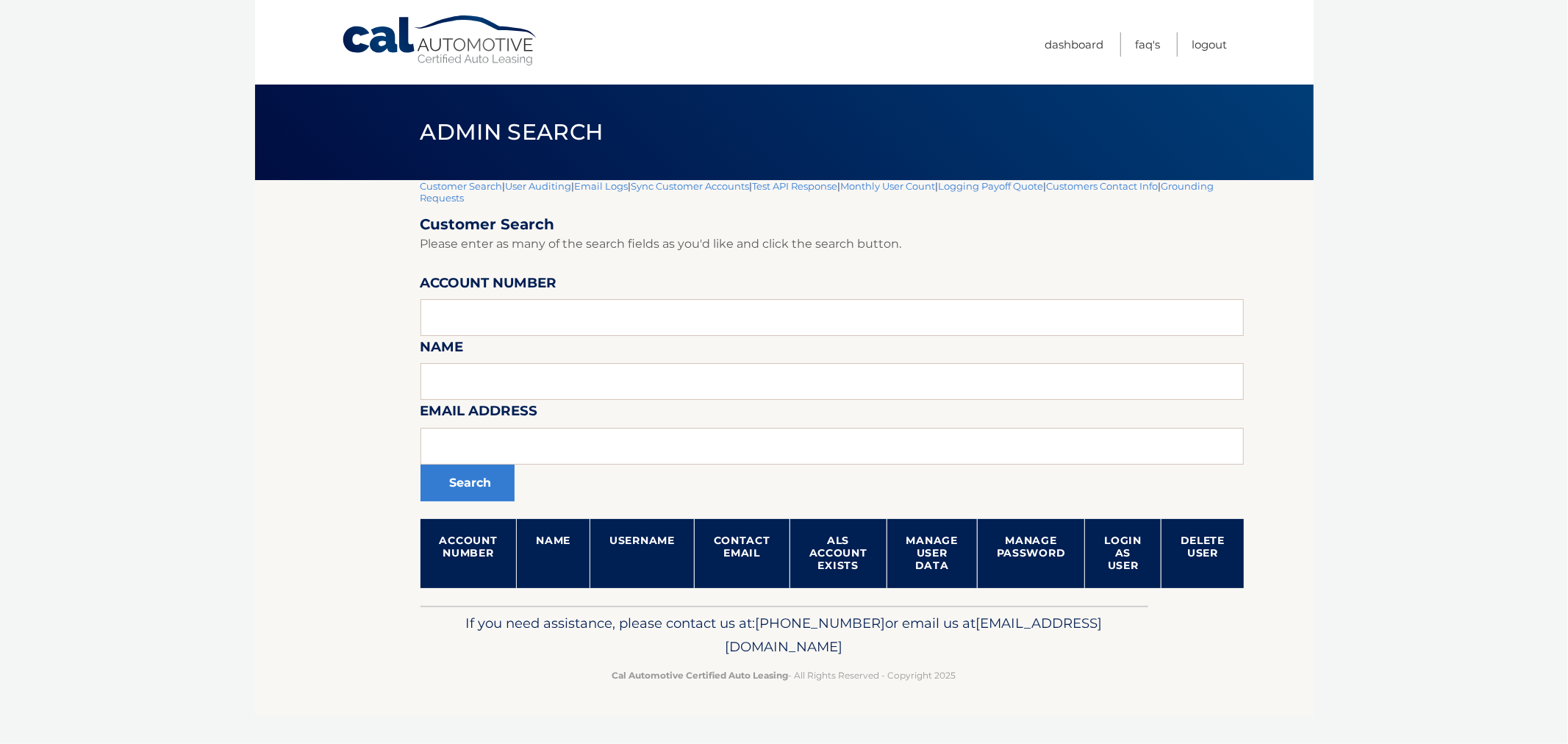
click at [442, 181] on link "Customer Search" at bounding box center [462, 186] width 82 height 12
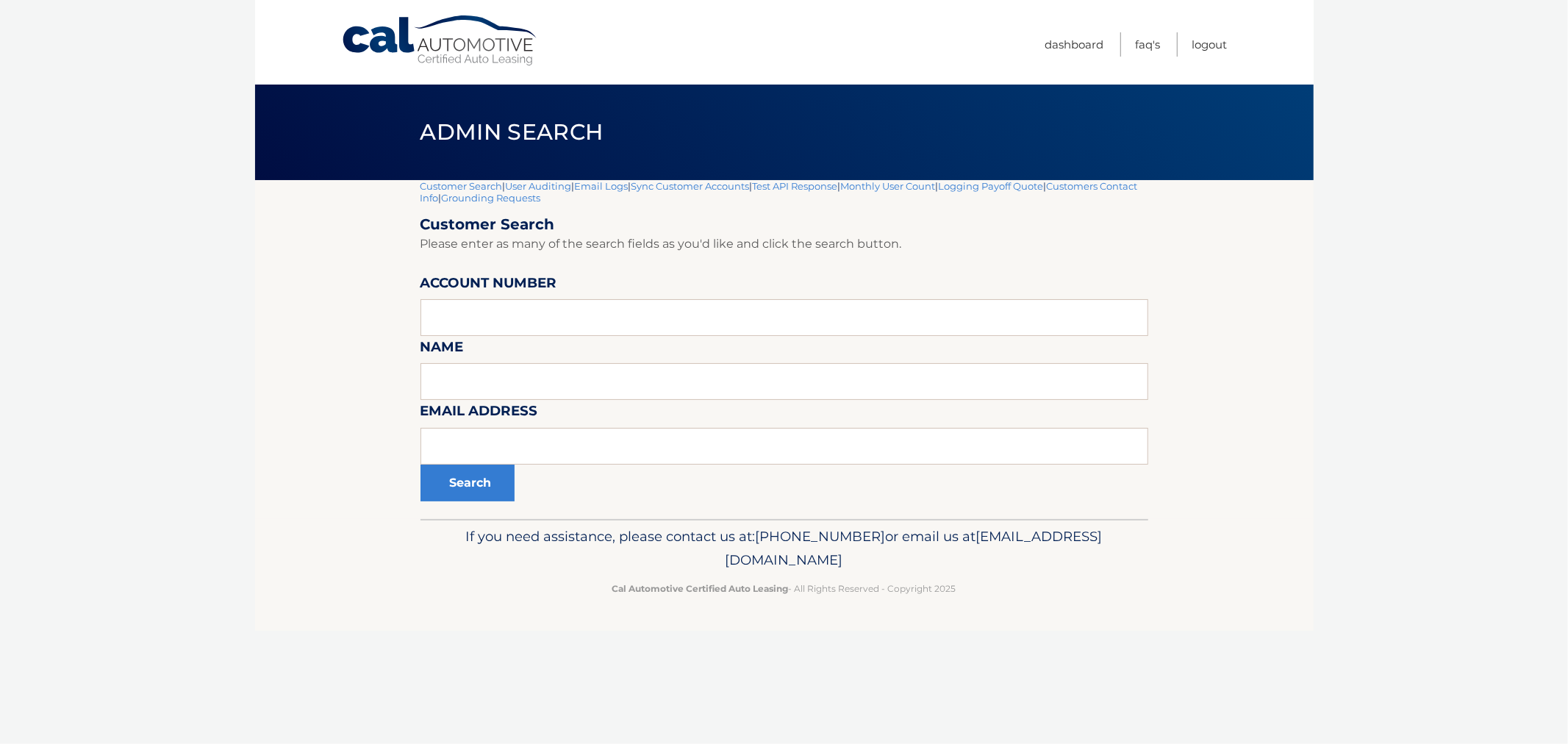
click at [1007, 583] on div "Cal Automotive Menu Dashboard FAQ's Logout |" at bounding box center [784, 372] width 1058 height 744
click at [1053, 581] on p "Cal Automotive Certified Auto Leasing - All Rights Reserved - Copyright 2025" at bounding box center [784, 588] width 709 height 16
click at [1040, 559] on p "If you need assistance, please contact us at: 609-807-3200 or email us at Custo…" at bounding box center [784, 548] width 709 height 47
click at [226, 152] on body "Cal Automotive Menu Dashboard FAQ's Logout |" at bounding box center [784, 372] width 1568 height 744
drag, startPoint x: 192, startPoint y: 441, endPoint x: 175, endPoint y: 437, distance: 17.5
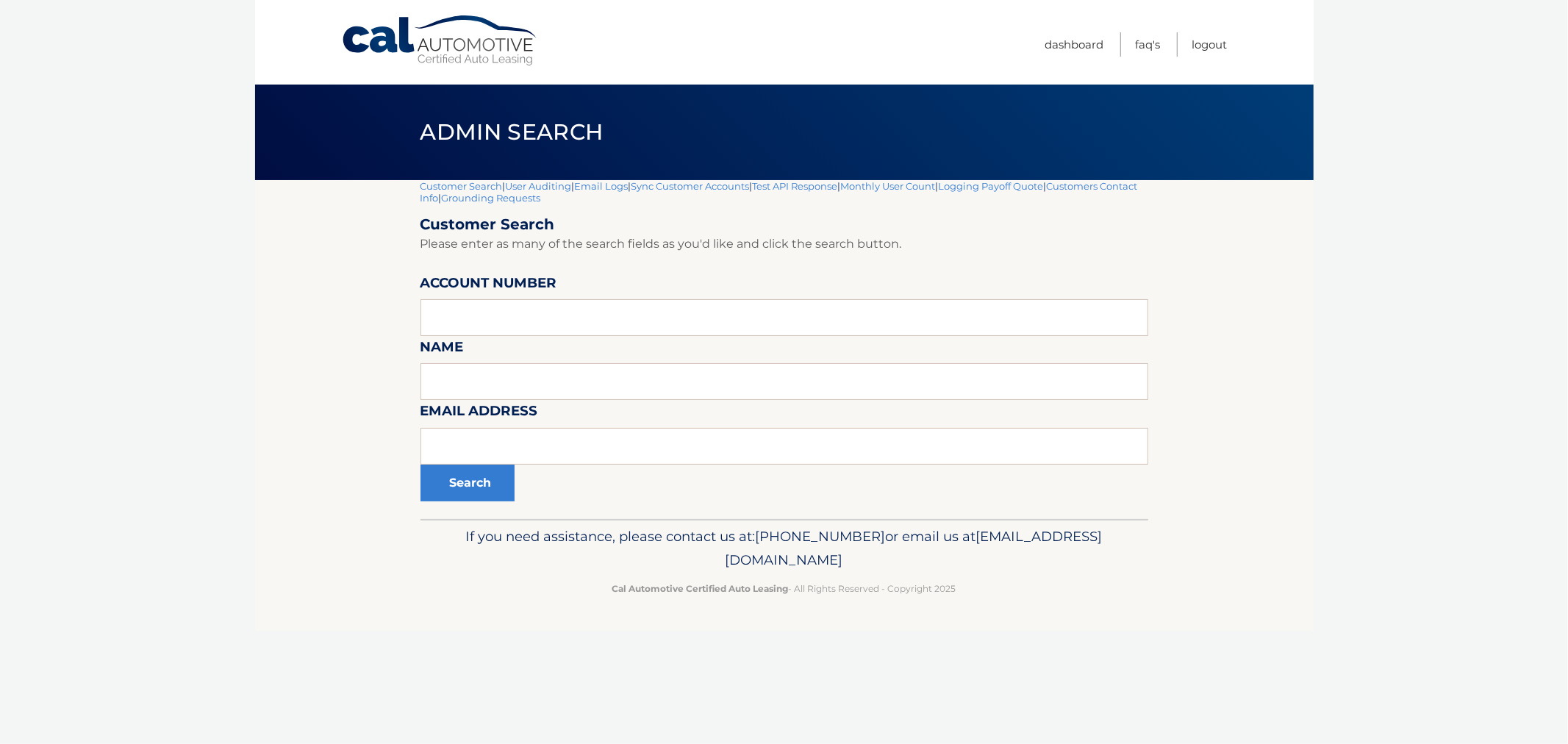
click at [189, 439] on body "Cal Automotive Menu Dashboard FAQ's Logout |" at bounding box center [784, 372] width 1568 height 744
click at [305, 170] on div "Admin Search" at bounding box center [784, 132] width 1058 height 96
drag, startPoint x: 585, startPoint y: 454, endPoint x: 591, endPoint y: 443, distance: 12.5
click at [585, 454] on input "text" at bounding box center [784, 446] width 727 height 37
paste input "mykeytee1@aol.com"
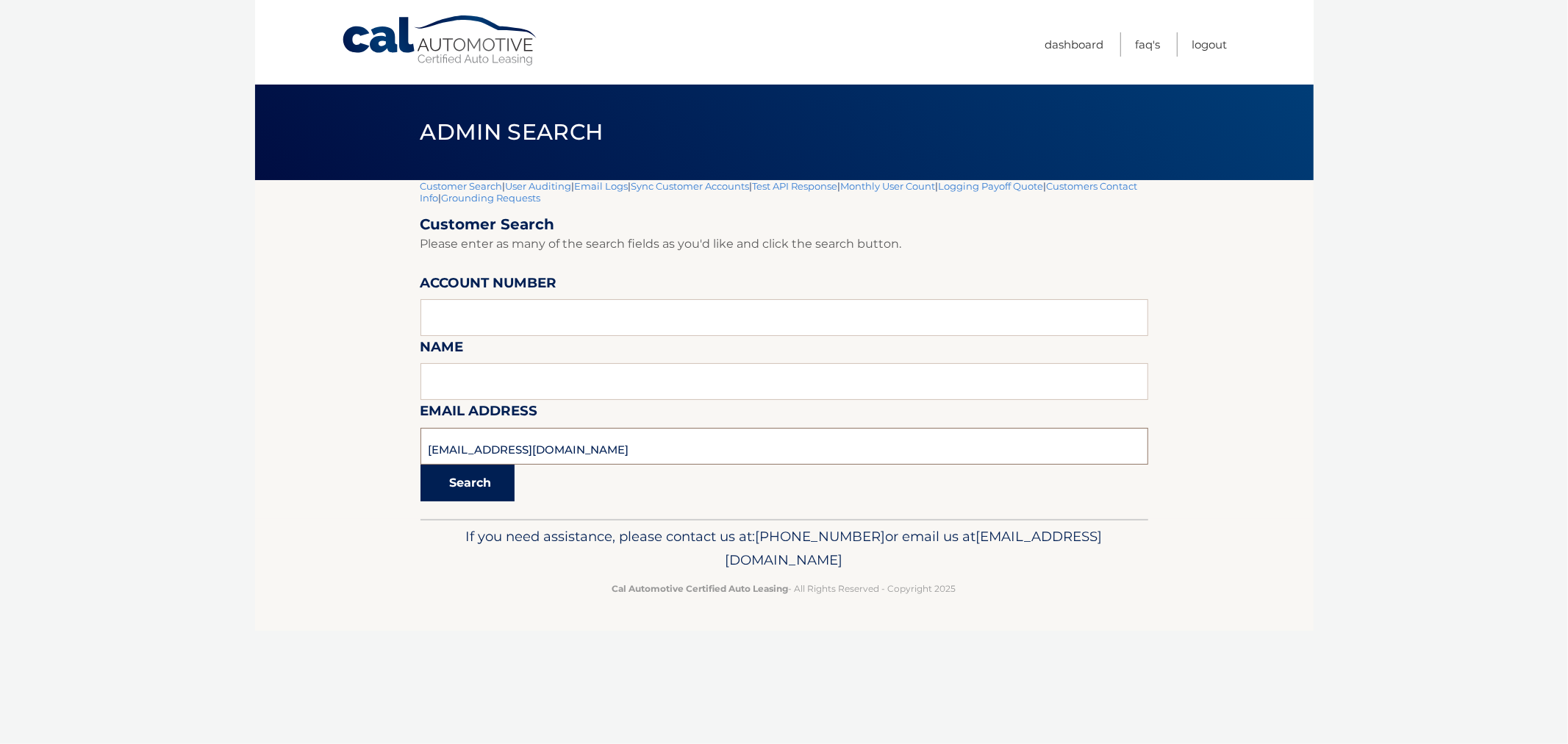
type input "mykeytee1@aol.com"
click at [471, 472] on button "Search" at bounding box center [468, 483] width 94 height 37
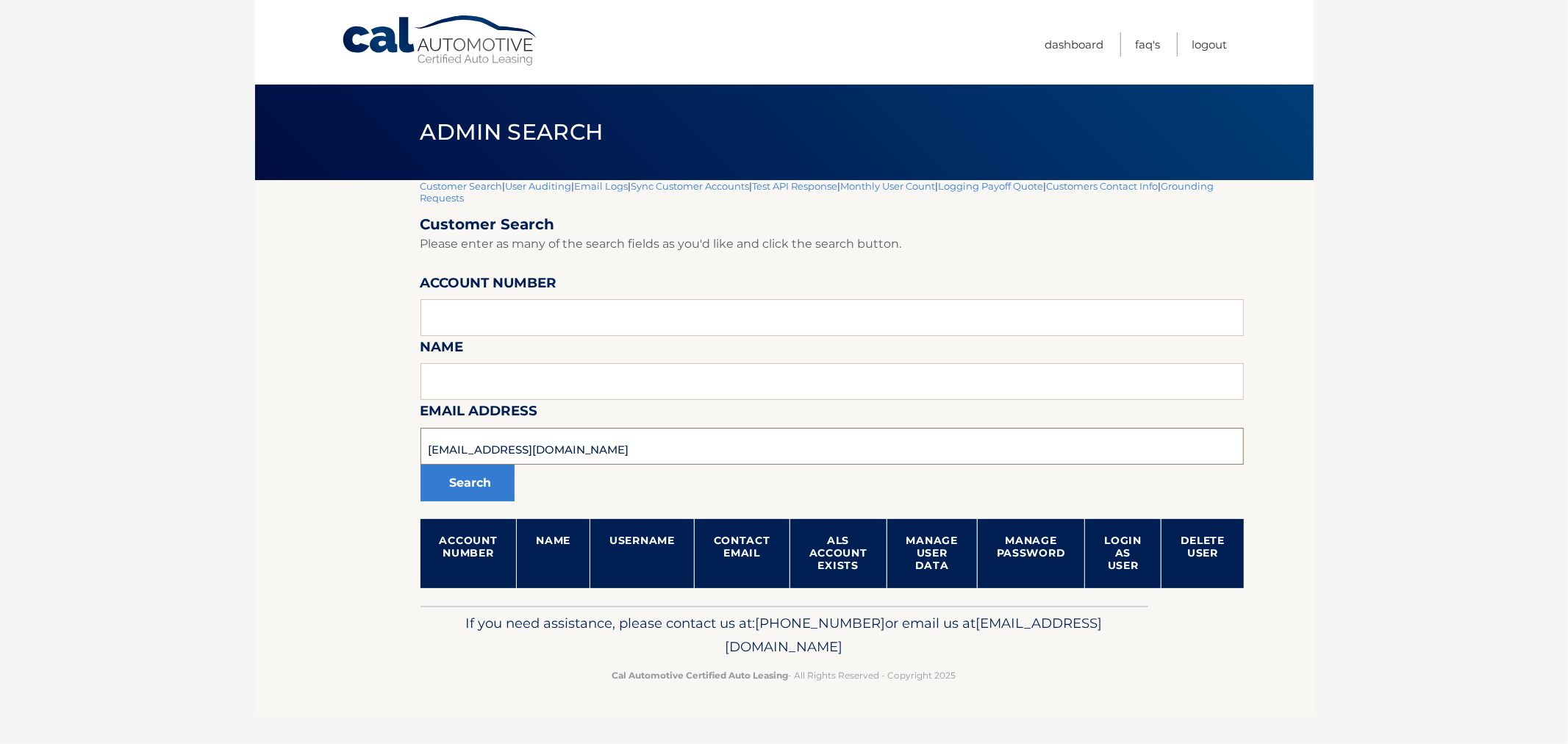
click at [353, 442] on section "Customer Search | User Auditing | Email Logs | Sync Customer Accounts | Test AP…" at bounding box center [784, 393] width 1058 height 426
click at [539, 445] on input "mykeytee1@aol.com" at bounding box center [832, 446] width 824 height 37
click at [557, 445] on input "mykeytee1@aol.com" at bounding box center [832, 446] width 824 height 37
drag, startPoint x: 543, startPoint y: 449, endPoint x: 380, endPoint y: 454, distance: 163.1
click at [364, 448] on section "Customer Search | User Auditing | Email Logs | Sync Customer Accounts | Test AP…" at bounding box center [784, 393] width 1058 height 426
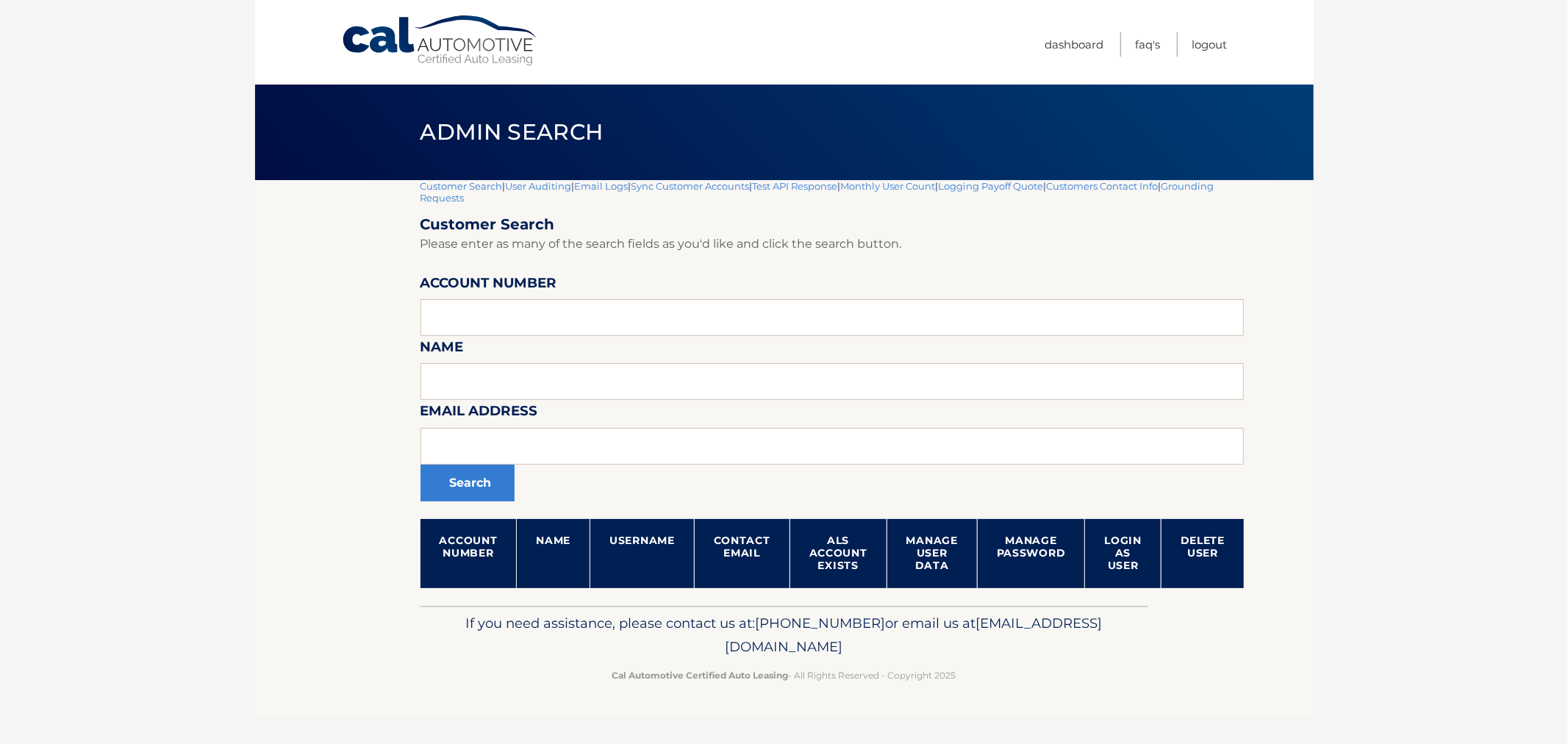
drag, startPoint x: 344, startPoint y: 463, endPoint x: 6, endPoint y: 434, distance: 339.2
click at [343, 463] on section "Customer Search | User Auditing | Email Logs | Sync Customer Accounts | Test AP…" at bounding box center [784, 393] width 1058 height 426
click at [390, 274] on section "Customer Search | User Auditing | Email Logs | Sync Customer Accounts | Test AP…" at bounding box center [784, 393] width 1058 height 426
click at [719, 317] on input "text" at bounding box center [832, 317] width 824 height 37
paste input "44455992469"
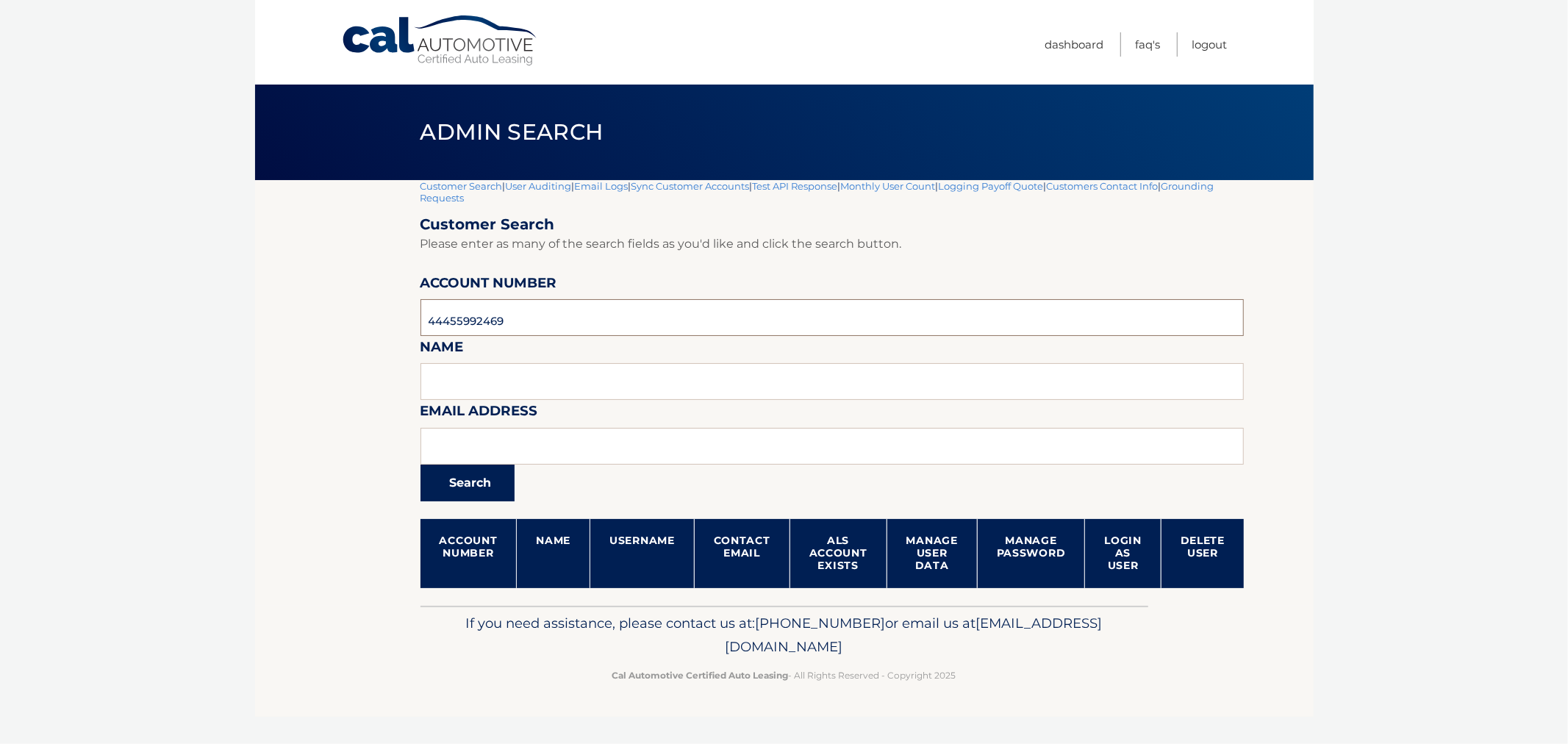
type input "44455992469"
click at [472, 487] on button "Search" at bounding box center [468, 483] width 94 height 37
click at [319, 459] on section "Customer Search | User Auditing | Email Logs | Sync Customer Accounts | Test AP…" at bounding box center [784, 393] width 1058 height 426
click at [201, 311] on body "Cal Automotive Menu Dashboard FAQ's Logout |" at bounding box center [784, 372] width 1568 height 744
drag, startPoint x: 344, startPoint y: 162, endPoint x: 1034, endPoint y: 704, distance: 877.4
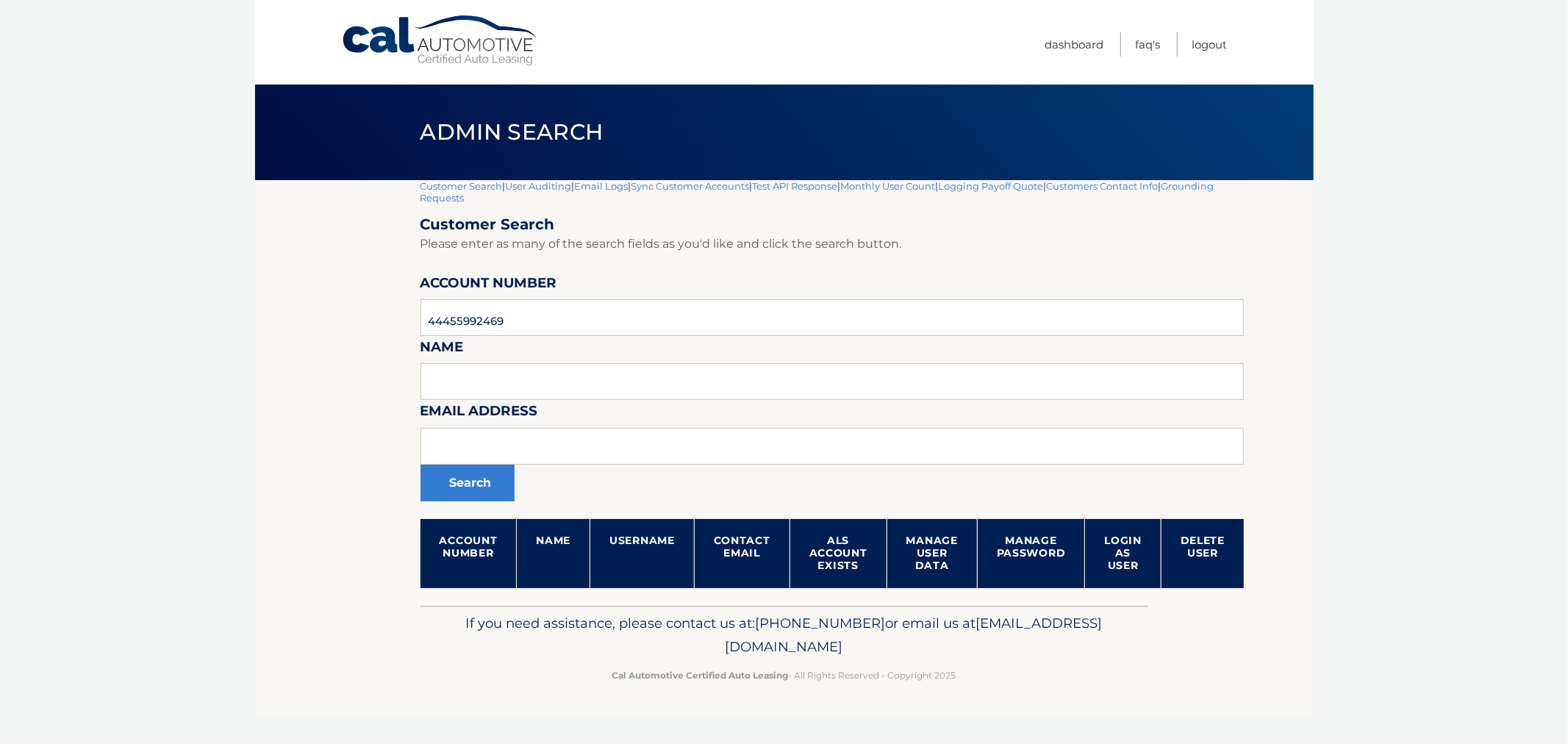
click at [1034, 704] on div "Cal Automotive Menu Dashboard FAQ's Logout |" at bounding box center [784, 372] width 1058 height 744
click at [437, 254] on form "Customer Search Please enter as many of the search fields as you'd like and cli…" at bounding box center [832, 402] width 824 height 373
click at [436, 179] on header "Admin Search" at bounding box center [784, 132] width 727 height 96
click at [433, 180] on link "Customer Search" at bounding box center [462, 186] width 82 height 12
